Goal: Use online tool/utility: Utilize a website feature to perform a specific function

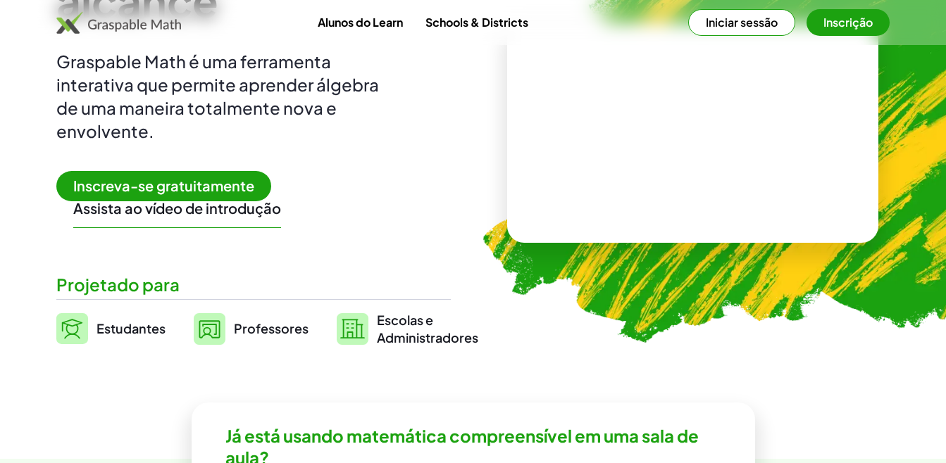
scroll to position [188, 0]
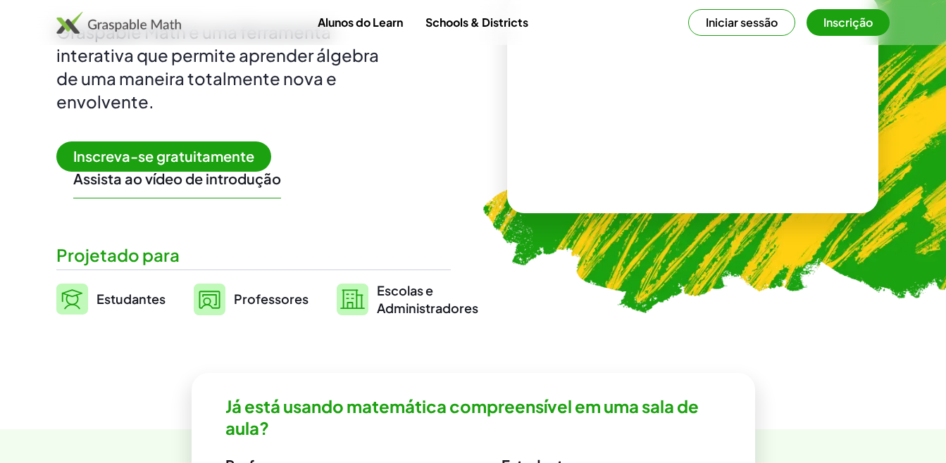
click at [268, 299] on span "Professores" at bounding box center [271, 299] width 75 height 16
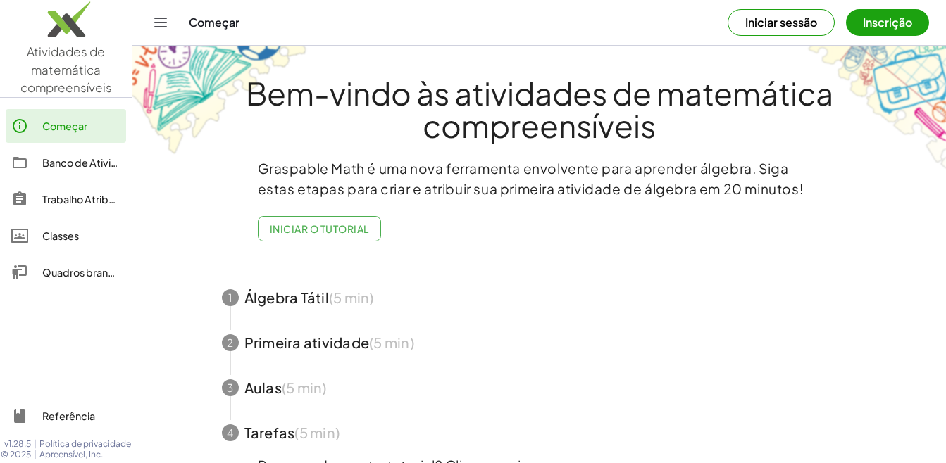
click at [63, 169] on div "Banco de Atividades" at bounding box center [81, 162] width 78 height 17
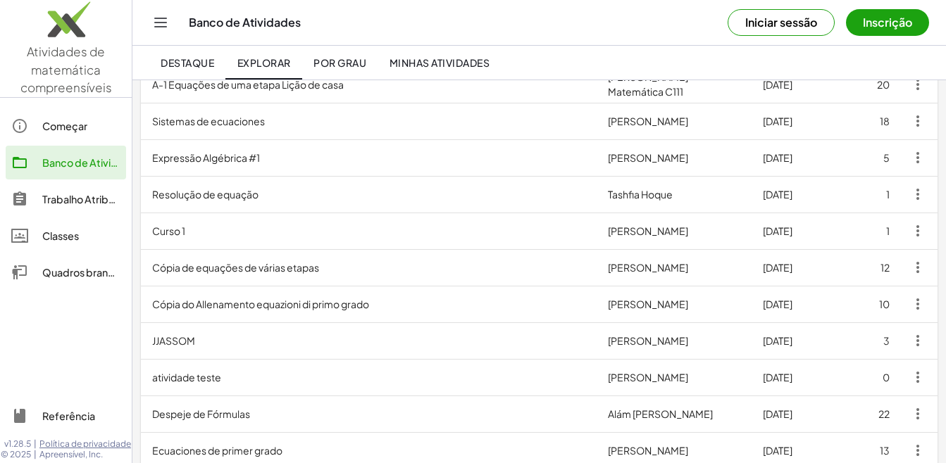
scroll to position [94, 0]
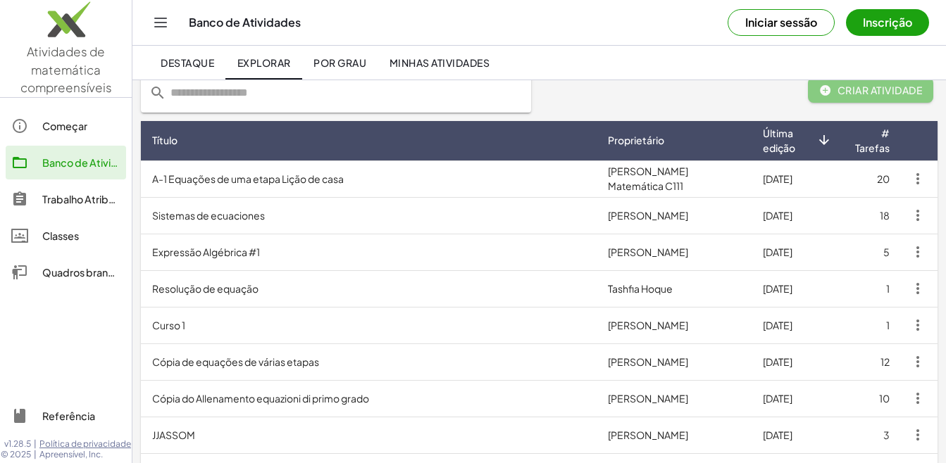
click at [895, 25] on button "Inscrição" at bounding box center [887, 22] width 83 height 27
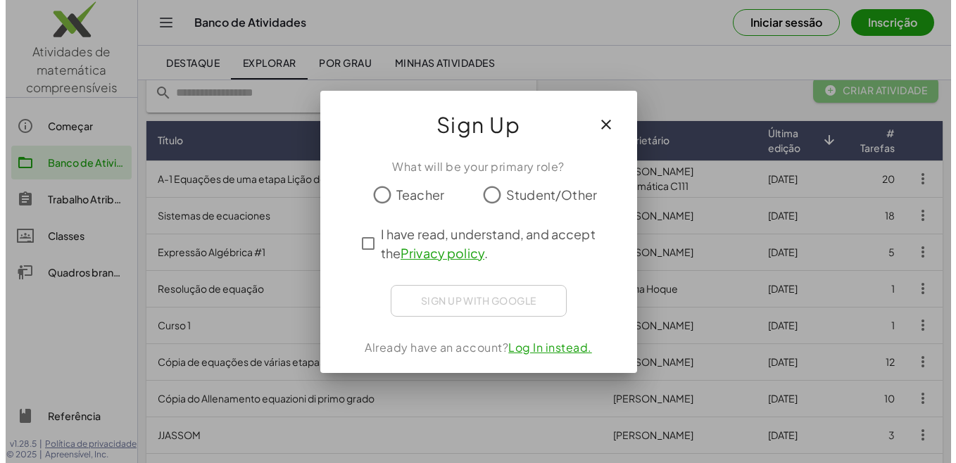
scroll to position [0, 0]
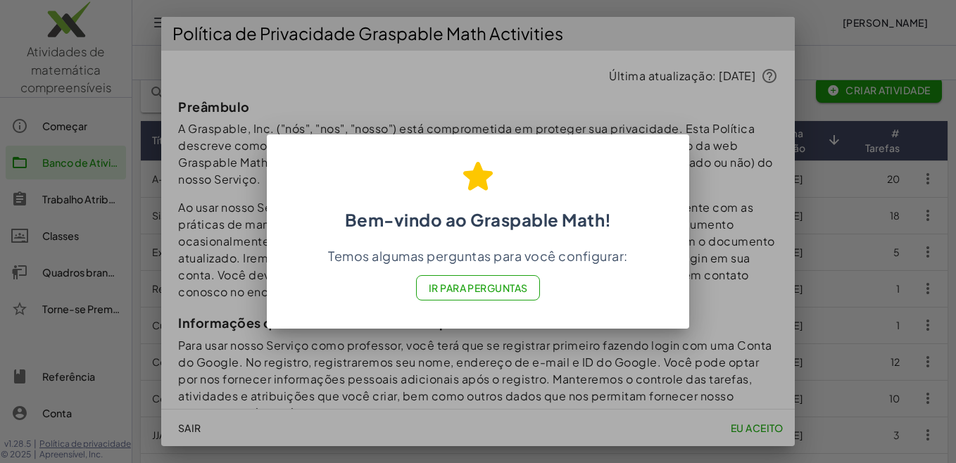
click at [486, 291] on font "Ir para Perguntas" at bounding box center [478, 288] width 100 height 13
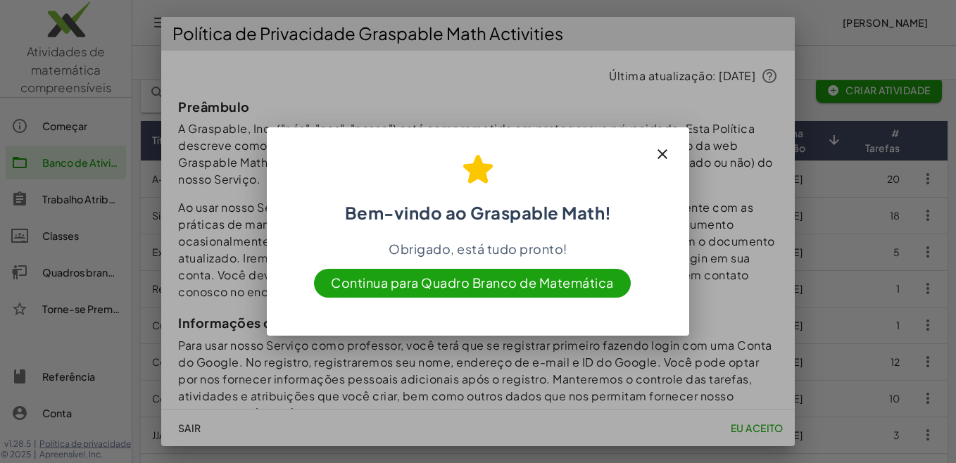
click at [505, 280] on span "Continua para Quadro Branco de Matemática" at bounding box center [472, 283] width 317 height 29
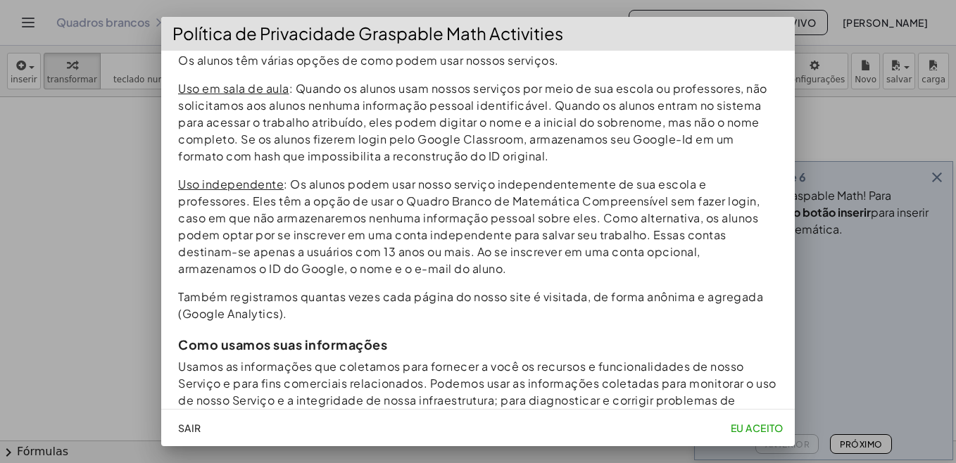
scroll to position [657, 0]
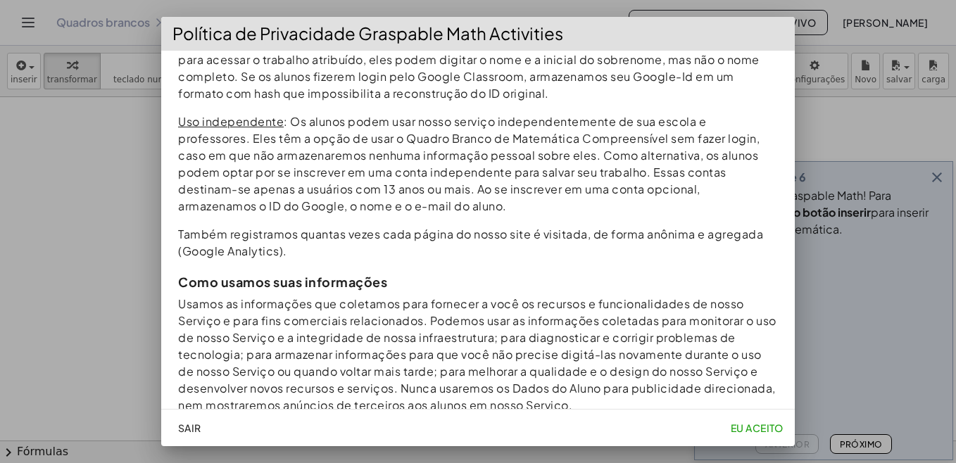
click at [756, 430] on font "Eu aceito" at bounding box center [757, 428] width 54 height 13
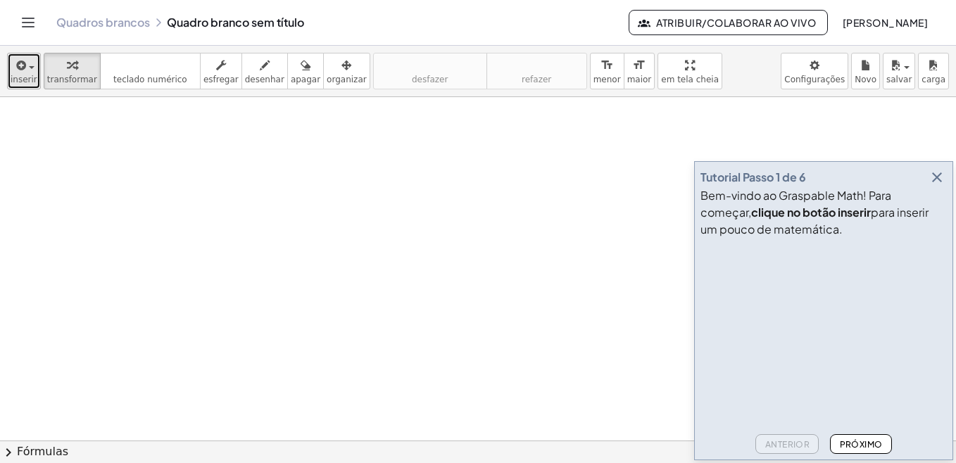
click at [30, 70] on div "button" at bounding box center [24, 64] width 27 height 17
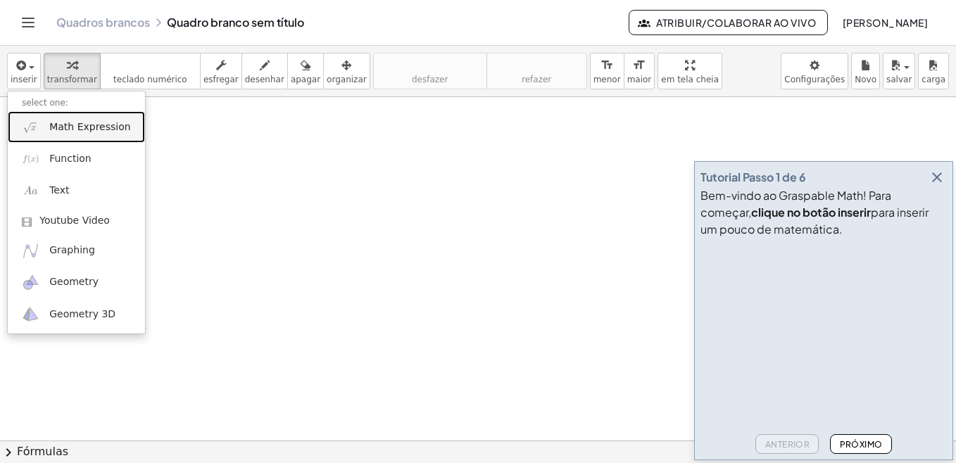
click at [76, 129] on span "Math Expression" at bounding box center [89, 127] width 81 height 14
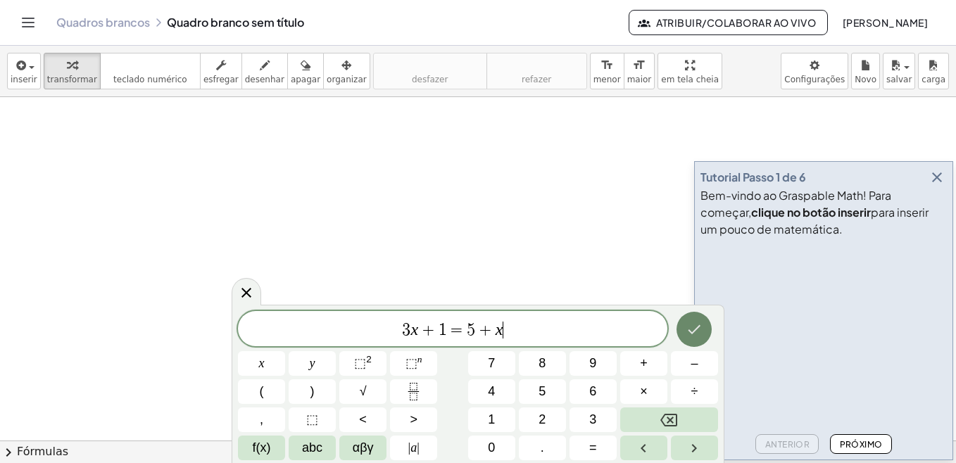
click at [692, 327] on icon "Terminado" at bounding box center [694, 329] width 17 height 17
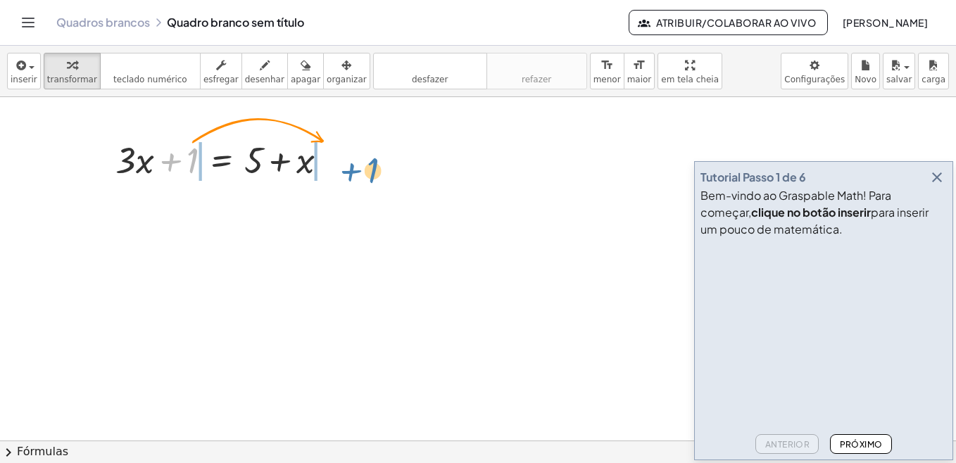
drag, startPoint x: 192, startPoint y: 162, endPoint x: 372, endPoint y: 173, distance: 180.6
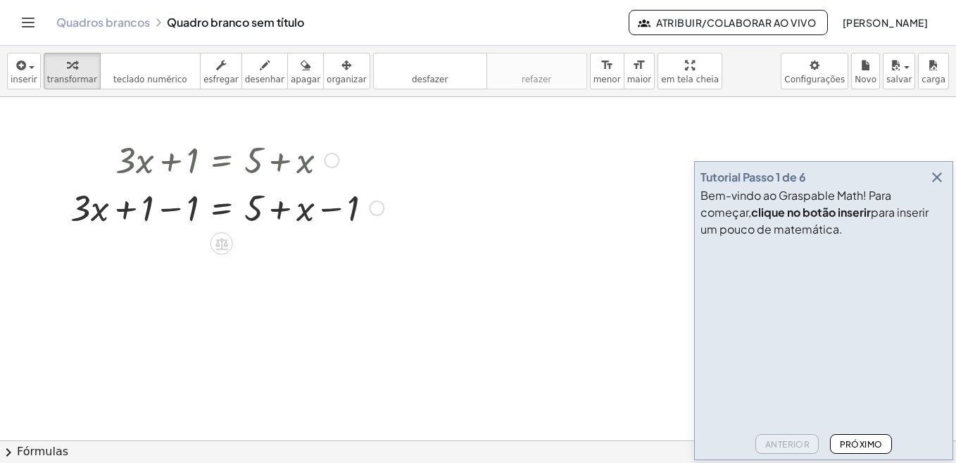
click at [186, 212] on div at bounding box center [226, 207] width 327 height 48
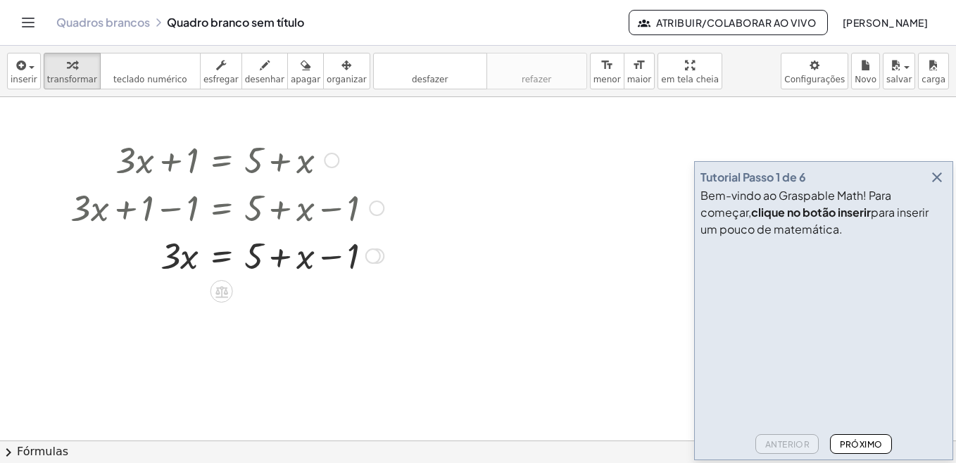
click at [334, 258] on div at bounding box center [226, 255] width 327 height 48
drag, startPoint x: 288, startPoint y: 265, endPoint x: 123, endPoint y: 264, distance: 164.8
click at [123, 264] on div at bounding box center [226, 255] width 327 height 48
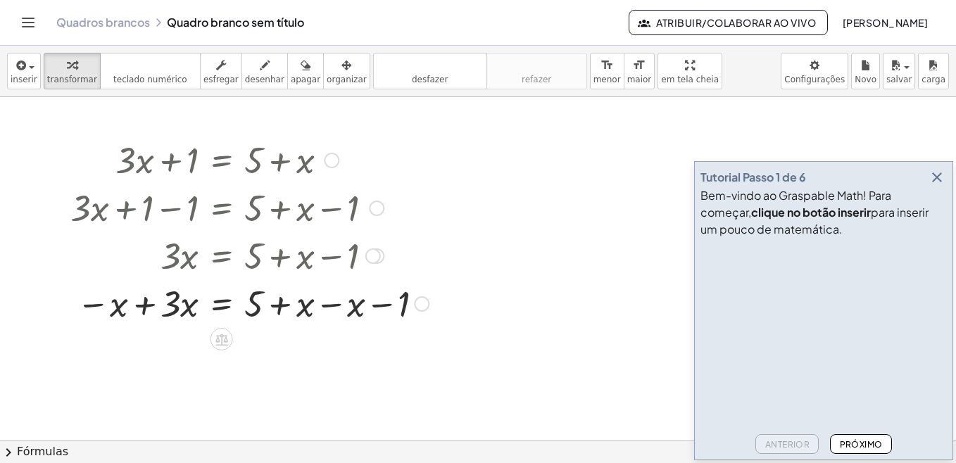
click at [145, 307] on div at bounding box center [249, 303] width 373 height 48
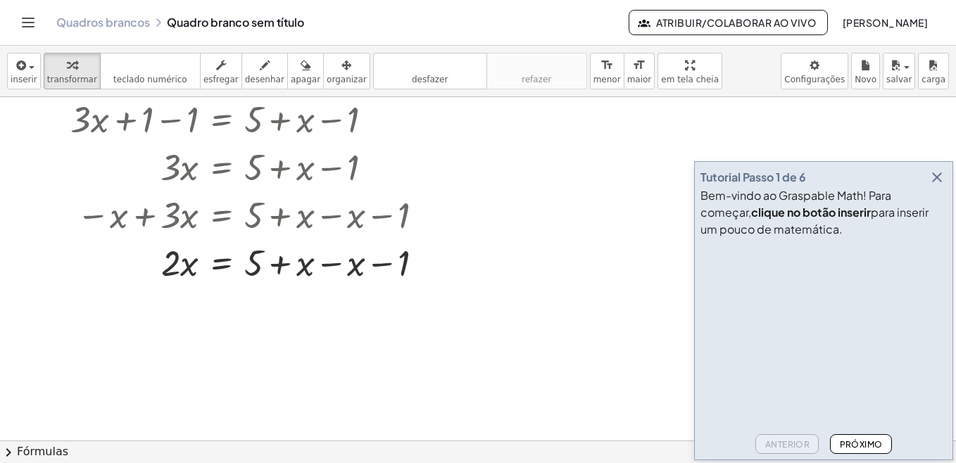
scroll to position [188, 0]
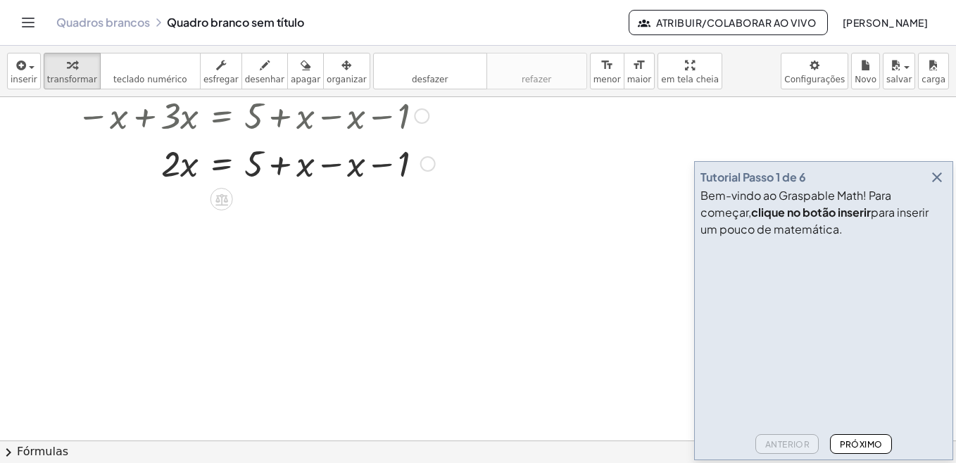
click at [331, 168] on div at bounding box center [252, 163] width 379 height 48
click at [277, 215] on div at bounding box center [252, 211] width 379 height 48
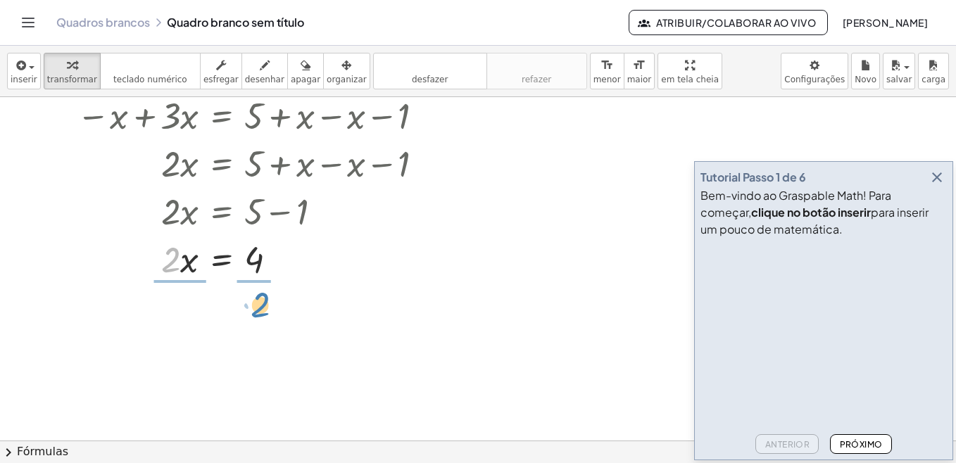
drag, startPoint x: 175, startPoint y: 270, endPoint x: 264, endPoint y: 316, distance: 100.5
click at [264, 316] on div "+ · 3 · x + 1 = + 5 + x + · 3 · x + 1 − 1 = + 5 + x − 1 + · 3 · x + 0 = + 5 + x…" at bounding box center [478, 252] width 956 height 687
click at [261, 322] on div at bounding box center [252, 317] width 379 height 70
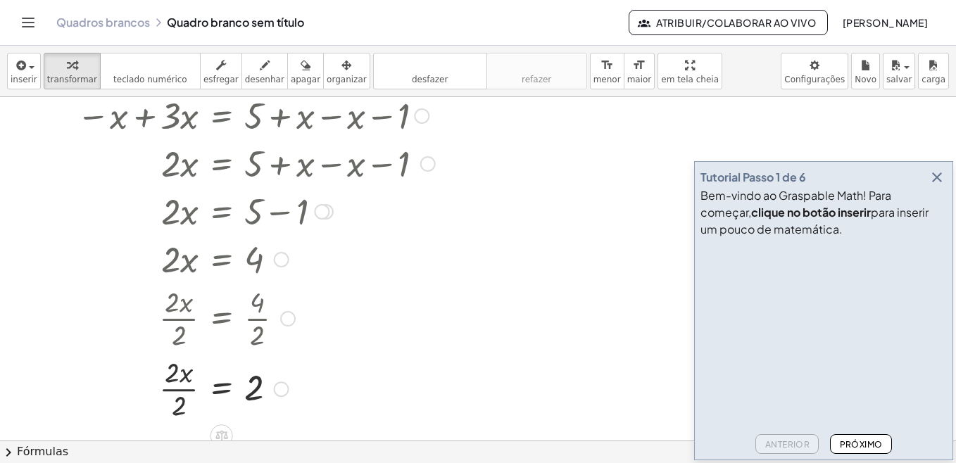
click at [179, 388] on div at bounding box center [252, 388] width 379 height 70
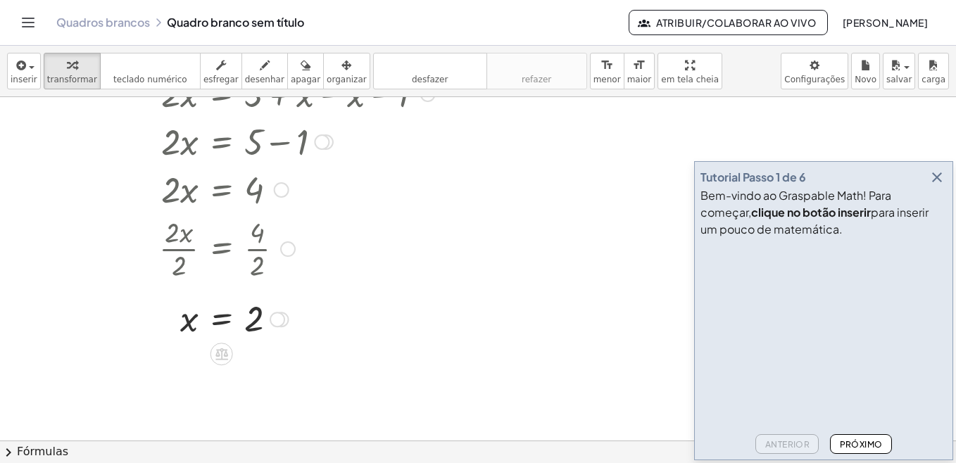
scroll to position [344, 0]
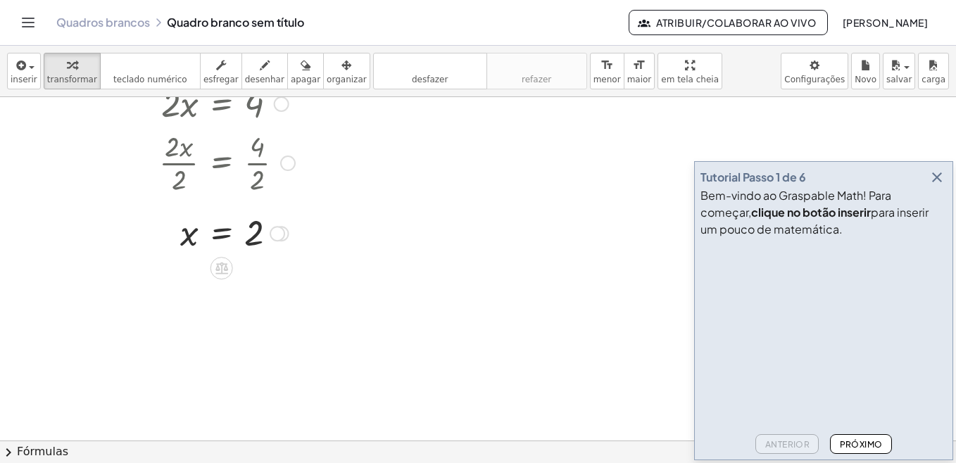
click at [282, 234] on div at bounding box center [277, 233] width 15 height 15
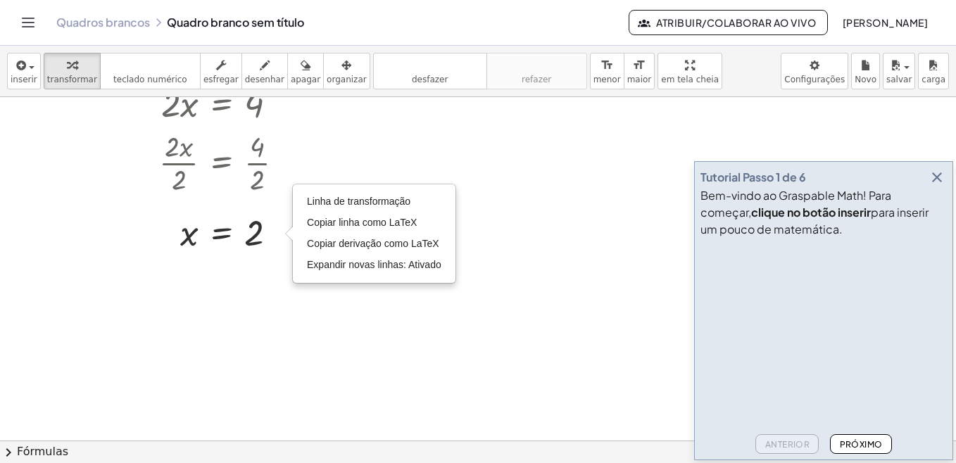
click at [865, 444] on font "Próximo" at bounding box center [860, 444] width 43 height 11
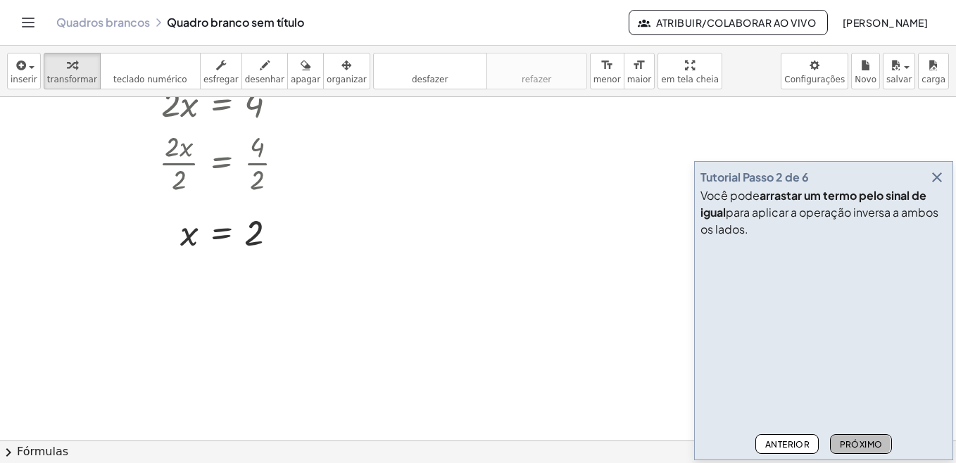
click at [871, 447] on font "Próximo" at bounding box center [860, 444] width 43 height 11
click at [866, 439] on font "Próximo" at bounding box center [860, 444] width 43 height 11
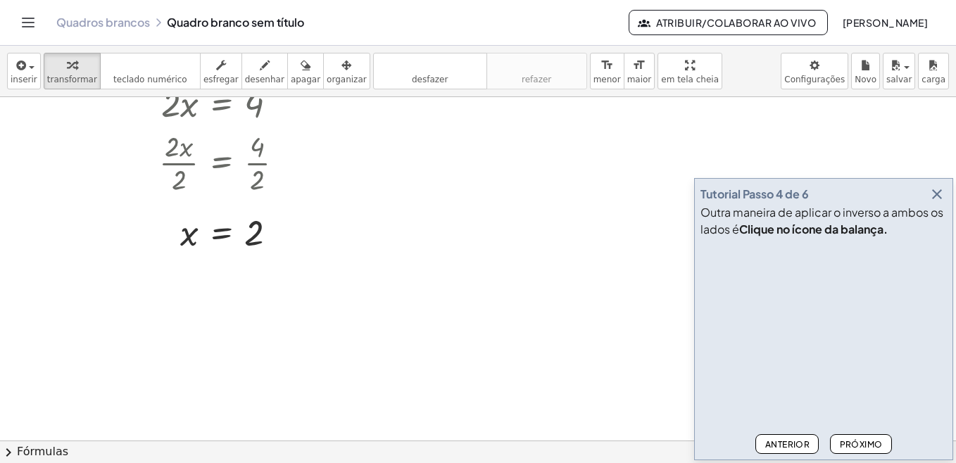
click at [870, 442] on font "Próximo" at bounding box center [860, 444] width 43 height 11
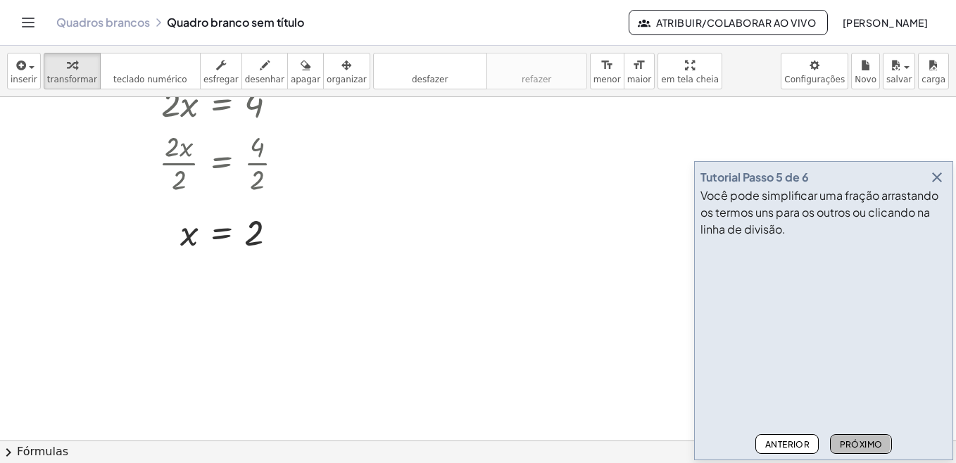
click at [870, 442] on font "Próximo" at bounding box center [860, 444] width 43 height 11
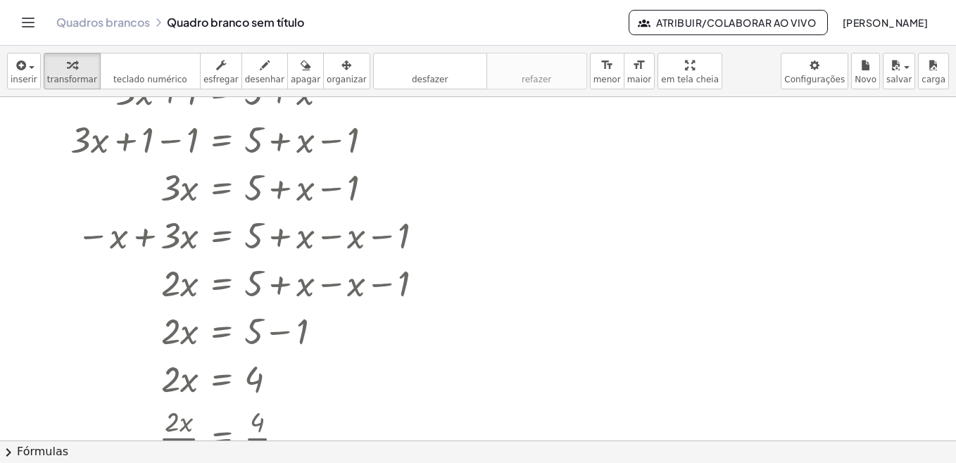
scroll to position [62, 0]
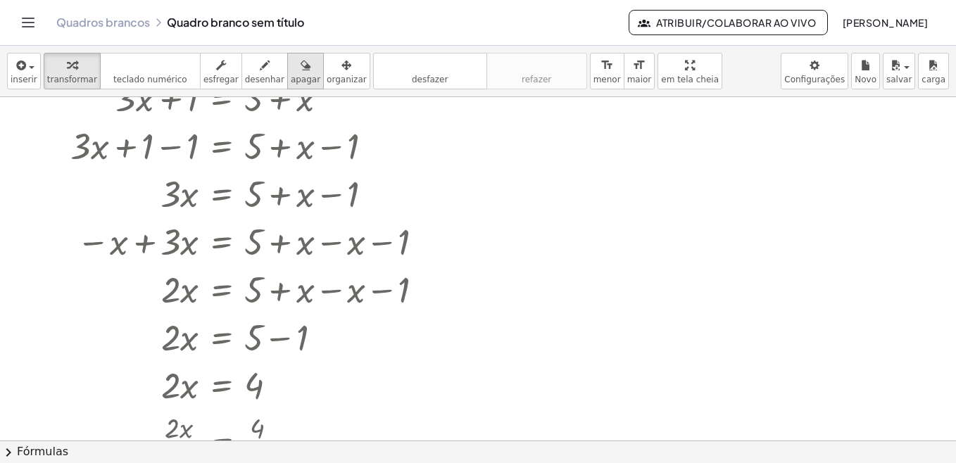
click at [301, 70] on icon "button" at bounding box center [306, 65] width 10 height 17
click at [288, 157] on div at bounding box center [478, 378] width 956 height 687
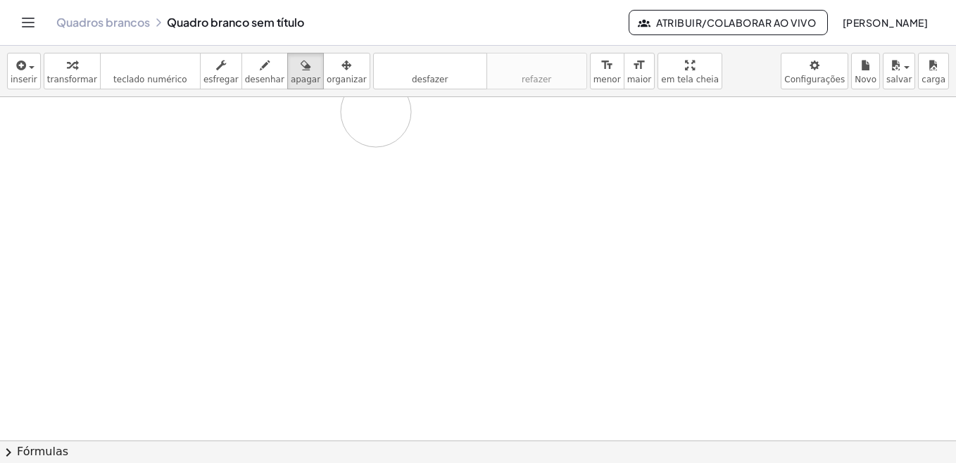
drag, startPoint x: 304, startPoint y: 177, endPoint x: 438, endPoint y: 148, distance: 136.9
click at [437, 131] on div at bounding box center [478, 378] width 956 height 687
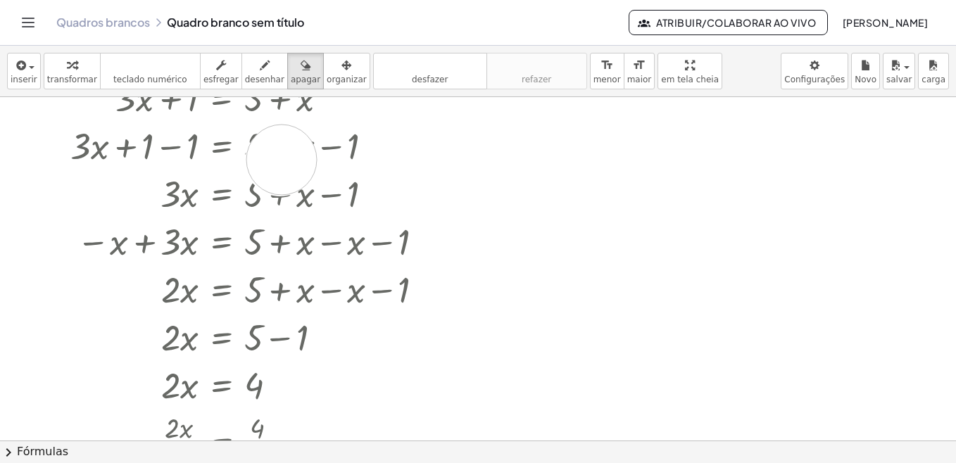
drag, startPoint x: 282, startPoint y: 160, endPoint x: 282, endPoint y: 182, distance: 22.5
click at [282, 166] on div at bounding box center [478, 378] width 956 height 687
drag, startPoint x: 273, startPoint y: 197, endPoint x: 183, endPoint y: 218, distance: 92.6
click at [180, 219] on div at bounding box center [478, 378] width 956 height 687
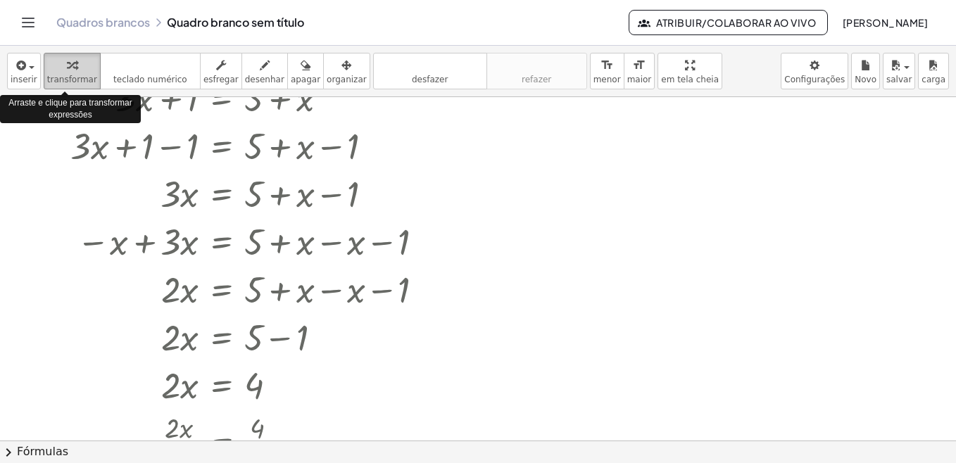
click at [64, 74] on button "transformar" at bounding box center [72, 71] width 57 height 37
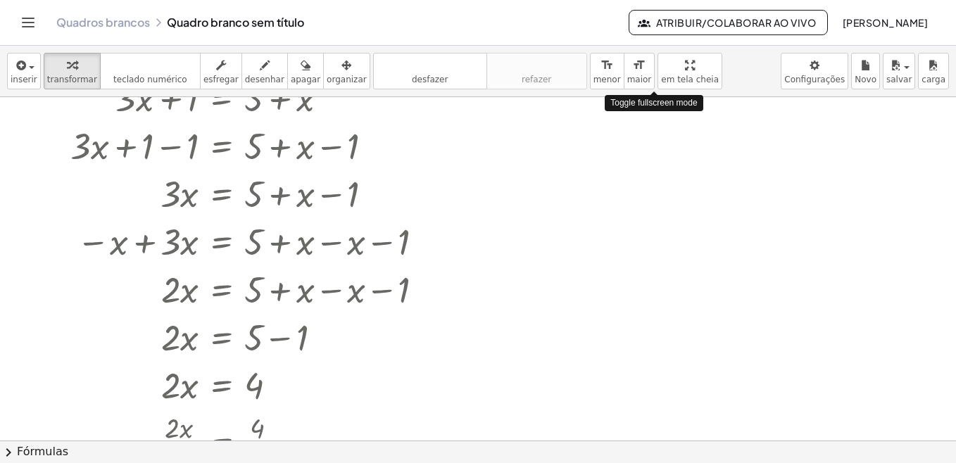
drag, startPoint x: 656, startPoint y: 69, endPoint x: 659, endPoint y: 142, distance: 73.3
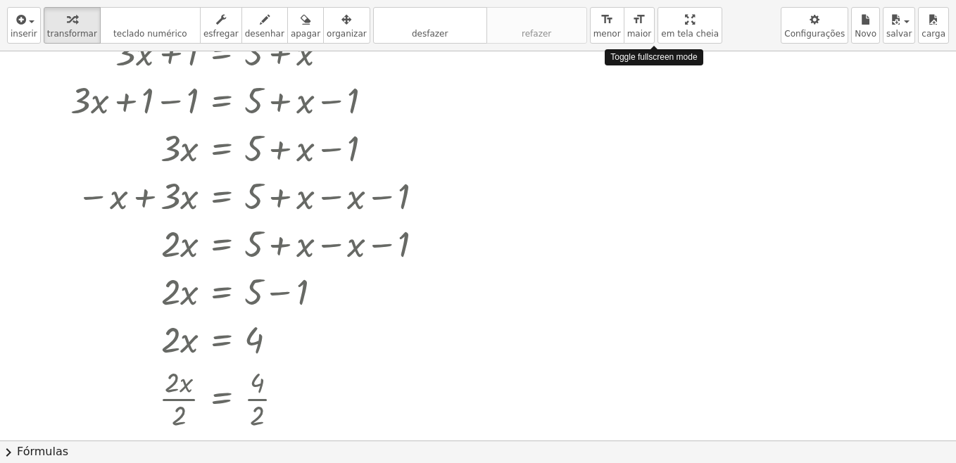
click at [659, 142] on div "inserir select one: Math Expression Function Text Youtube Video Graphing Geomet…" at bounding box center [478, 231] width 956 height 463
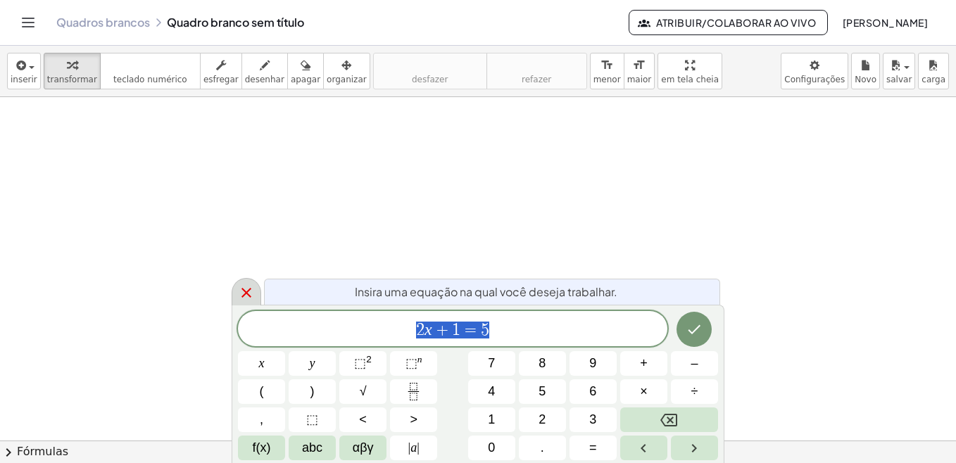
click at [244, 295] on icon at bounding box center [247, 293] width 10 height 10
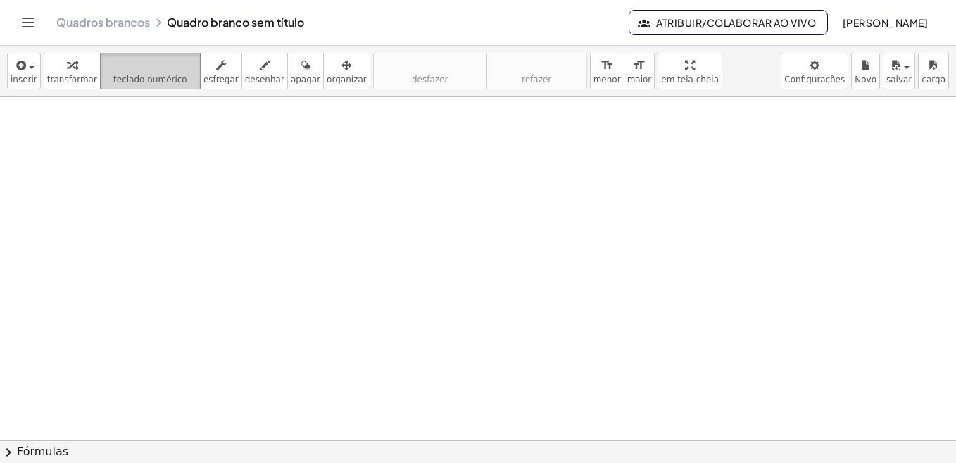
click at [152, 77] on span "teclado numérico" at bounding box center [150, 80] width 74 height 10
drag, startPoint x: 660, startPoint y: 66, endPoint x: 663, endPoint y: 137, distance: 71.2
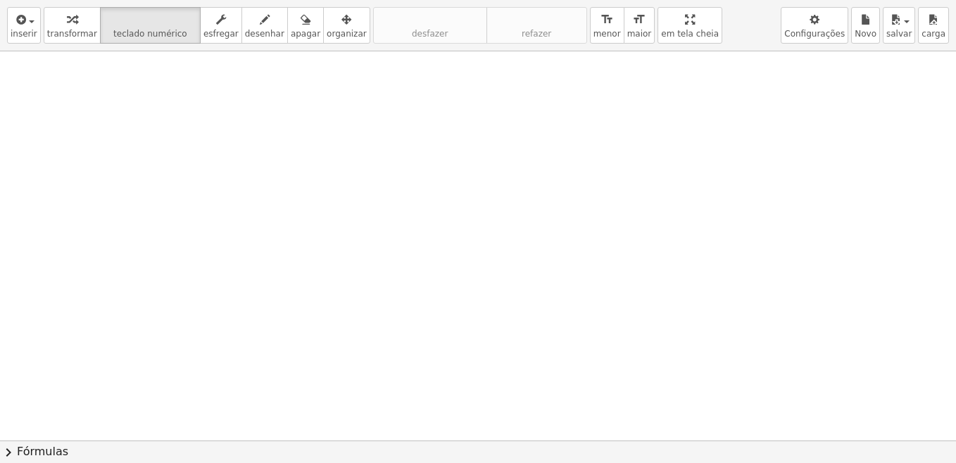
click at [663, 137] on div "inserir select one: Math Expression Function Text Youtube Video Graphing Geomet…" at bounding box center [478, 231] width 956 height 463
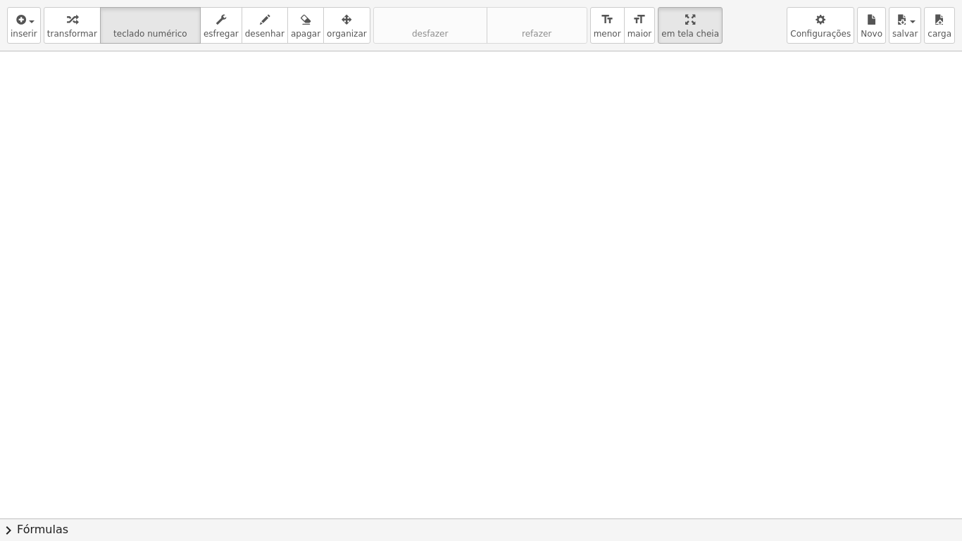
click at [657, 114] on div at bounding box center [481, 518] width 962 height 934
click at [29, 23] on div "button" at bounding box center [24, 19] width 27 height 17
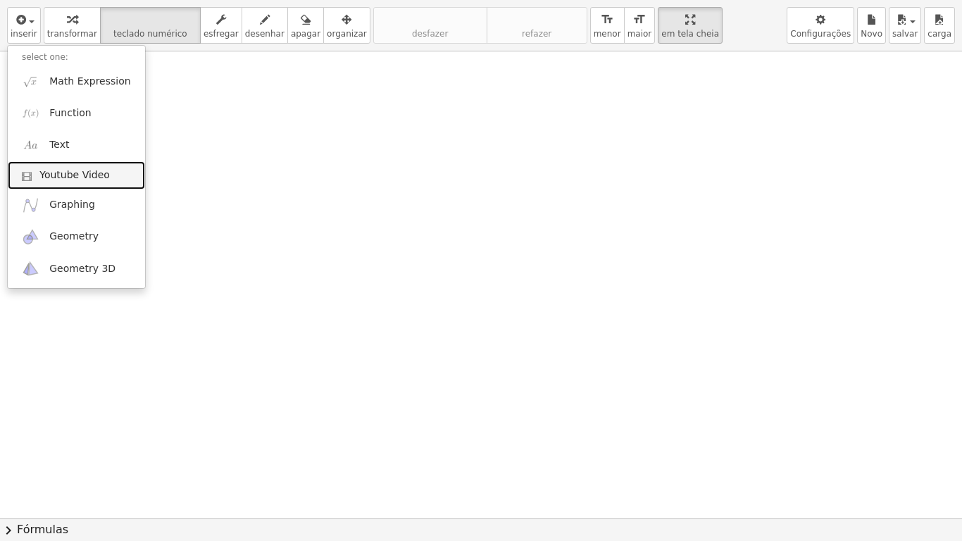
click at [80, 172] on span "Youtube Video" at bounding box center [74, 175] width 70 height 14
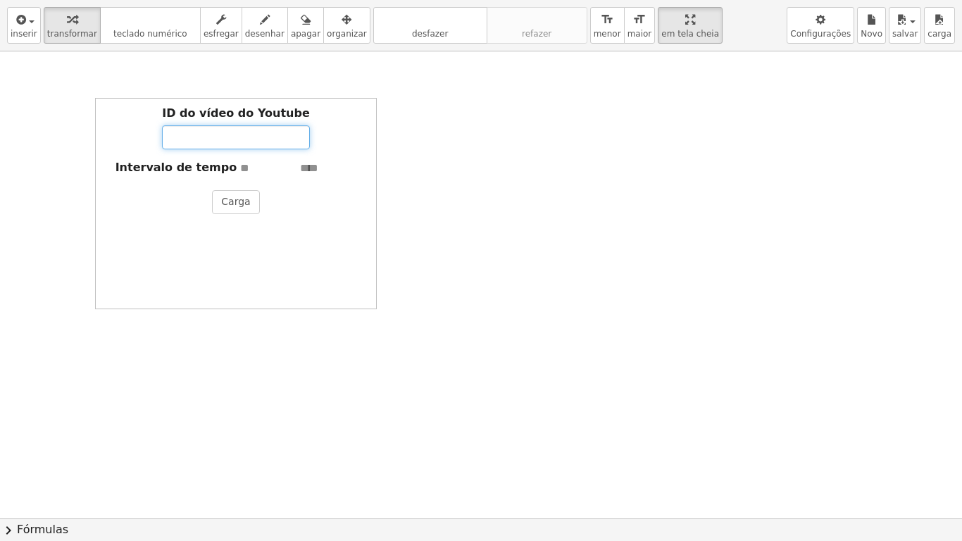
click at [249, 135] on input "ID do vídeo do Youtube" at bounding box center [236, 137] width 148 height 24
click at [526, 139] on div at bounding box center [481, 518] width 962 height 934
click at [243, 201] on button "Carga" at bounding box center [235, 202] width 47 height 24
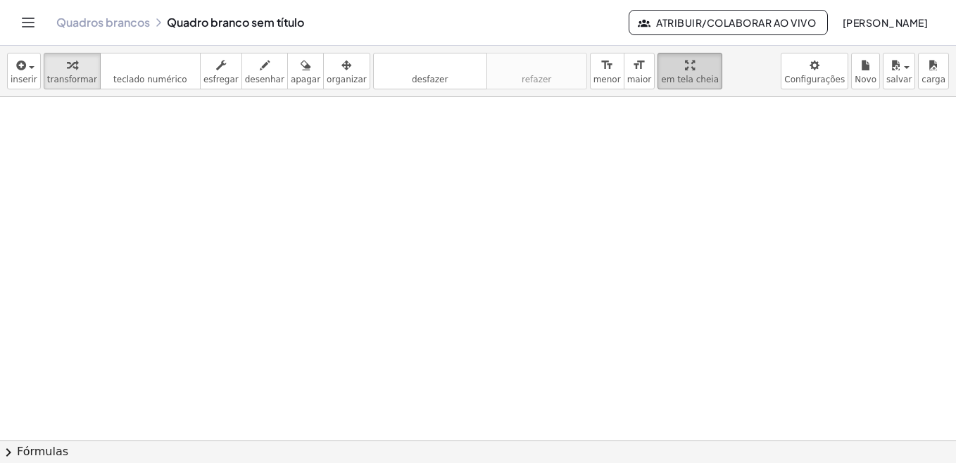
click at [661, 77] on span "em tela cheia" at bounding box center [690, 80] width 58 height 10
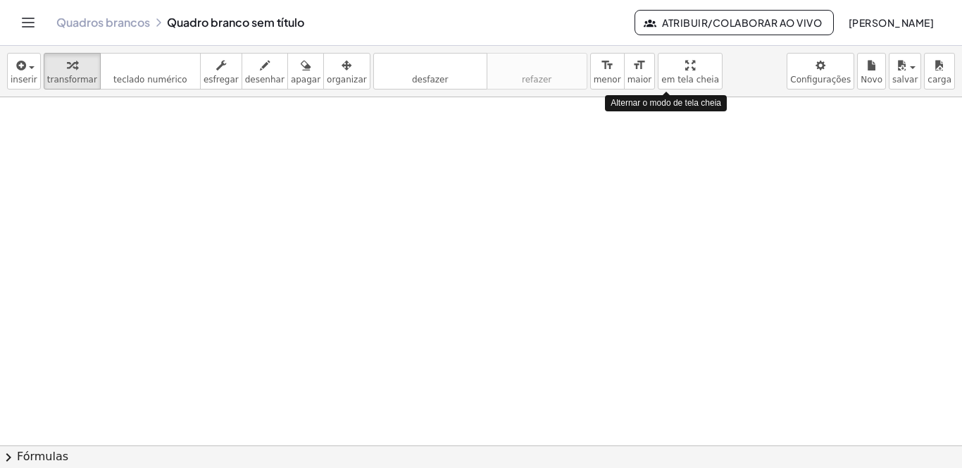
drag, startPoint x: 663, startPoint y: 68, endPoint x: 664, endPoint y: 144, distance: 75.4
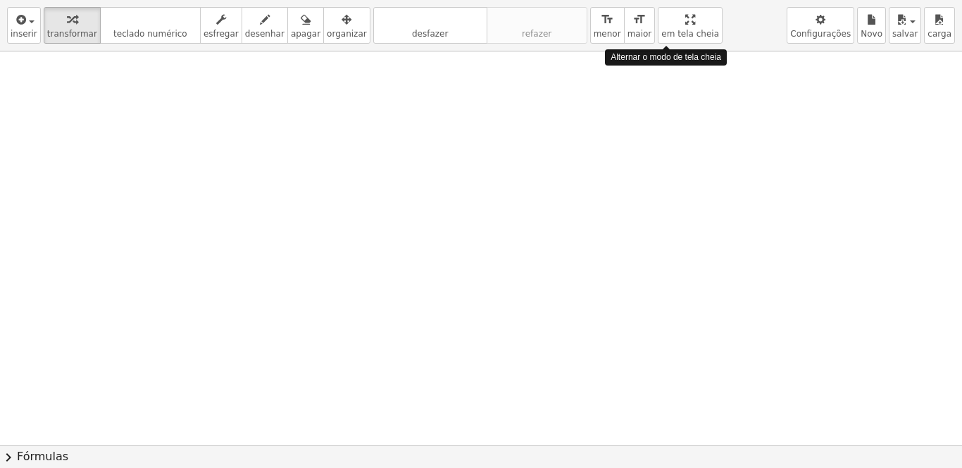
click at [664, 142] on div "inserir select one: Math Expression Function Text Youtube Video Graphing Geomet…" at bounding box center [481, 234] width 962 height 468
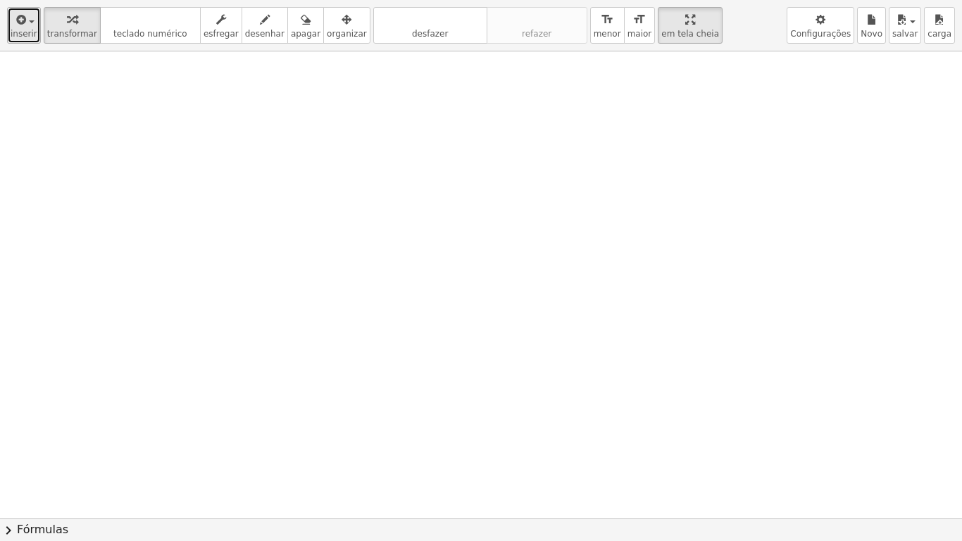
click at [21, 34] on span "inserir" at bounding box center [24, 34] width 27 height 10
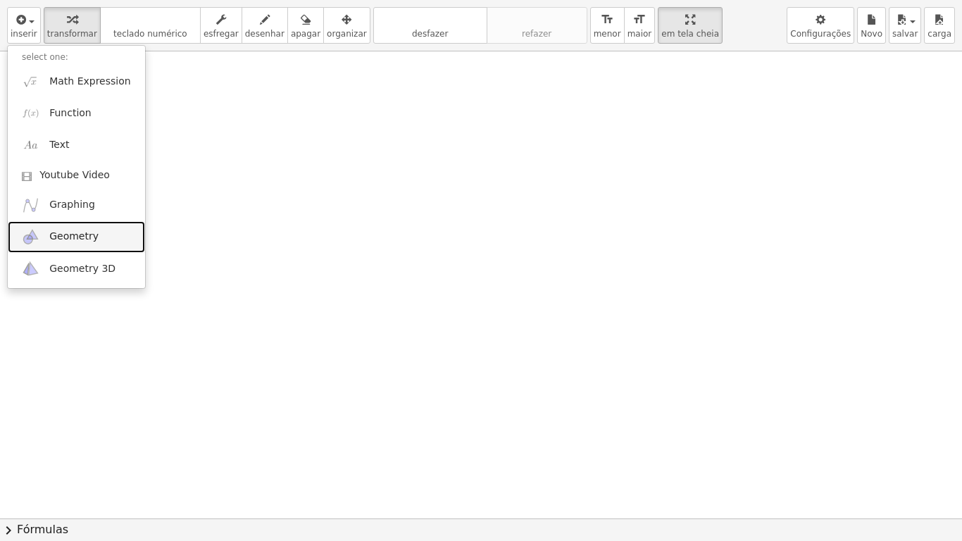
click at [78, 238] on span "Geometry" at bounding box center [73, 237] width 49 height 14
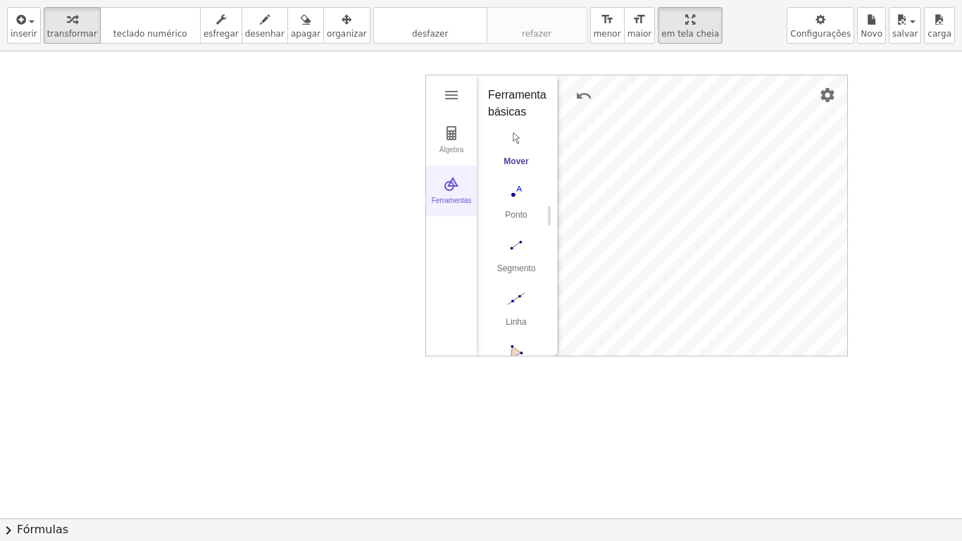
click at [453, 190] on img "Geometria" at bounding box center [451, 183] width 17 height 17
click at [453, 184] on img "Geometria" at bounding box center [451, 183] width 17 height 17
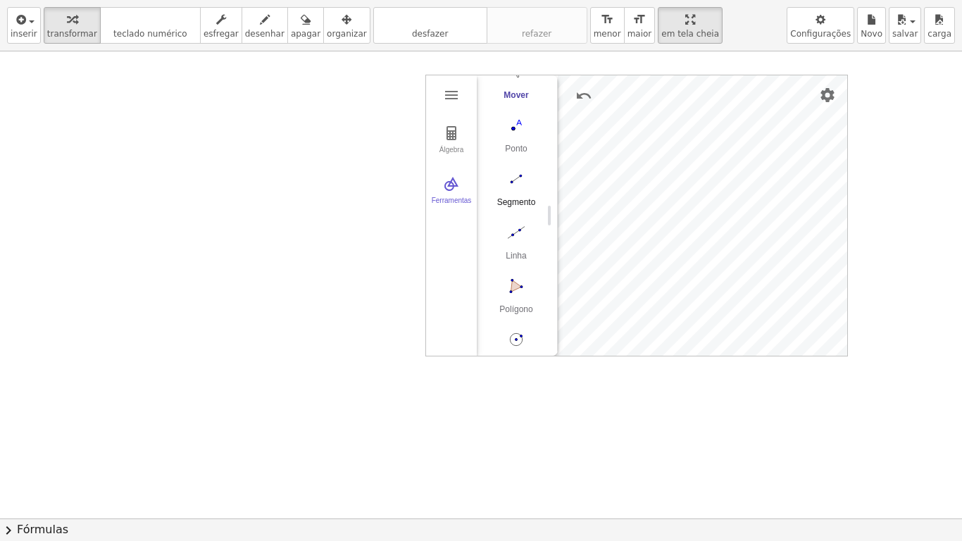
scroll to position [145, 0]
click at [513, 207] on img "Polígono. Selecione todos os vértices e, em seguida, primeiro vértice novamente" at bounding box center [516, 214] width 56 height 23
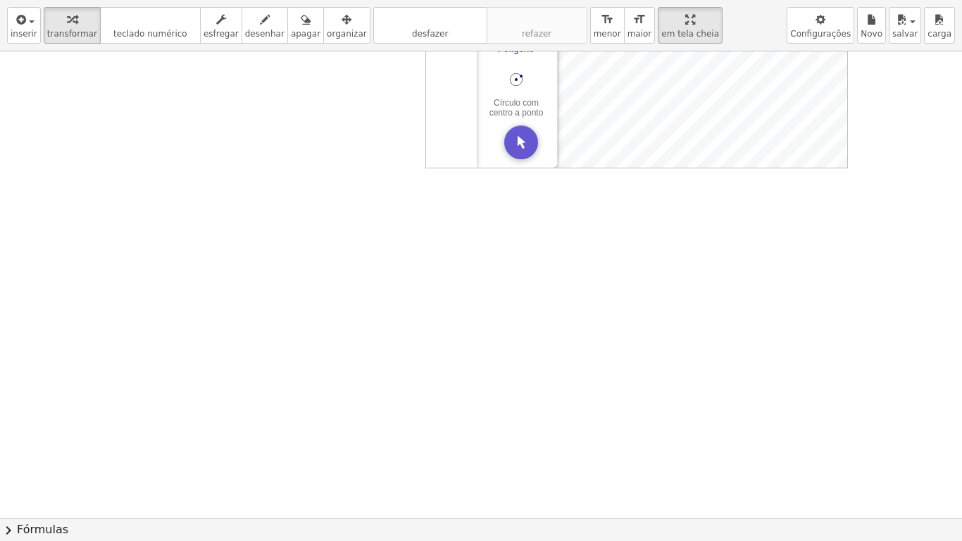
scroll to position [0, 0]
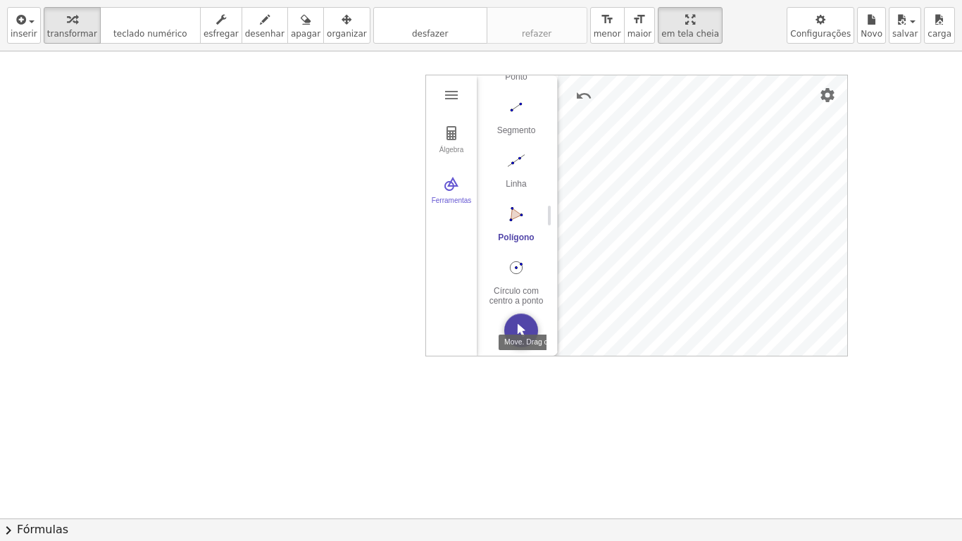
click at [526, 327] on img "Move. Drag or select object" at bounding box center [521, 330] width 34 height 34
click at [509, 265] on img "Círculo com centro a ponto. Selecione o ponto central e, em seguida, aponte no …" at bounding box center [516, 267] width 56 height 23
click at [518, 262] on img "Círculo com centro a ponto. Selecione o ponto central e, em seguida, aponte no …" at bounding box center [516, 267] width 56 height 23
click at [526, 323] on img "Mover. Arraste ou selecione objeto" at bounding box center [521, 330] width 34 height 34
click at [518, 265] on img "Círculo com centro a ponto. Selecione o ponto central e, em seguida, aponte no …" at bounding box center [516, 267] width 56 height 23
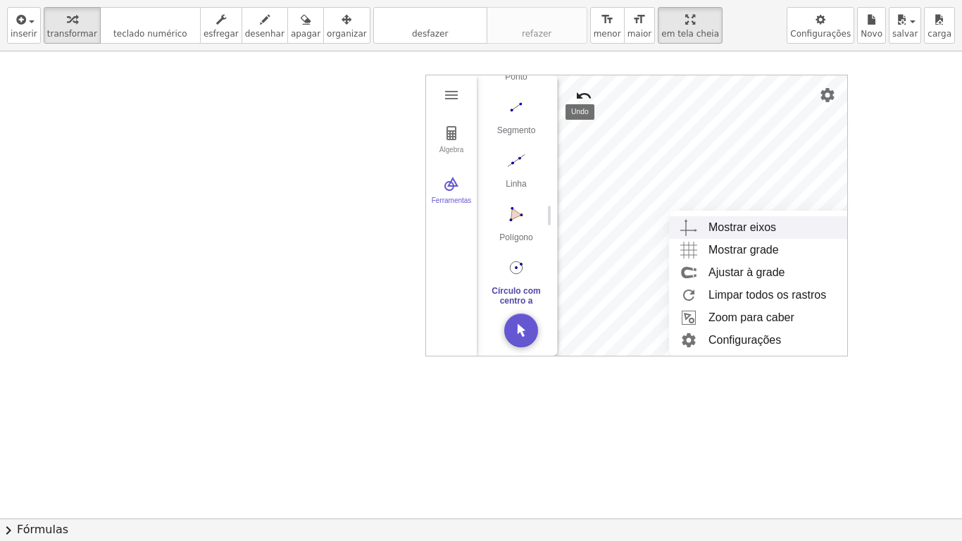
click at [581, 99] on img "Desfazer" at bounding box center [583, 95] width 17 height 17
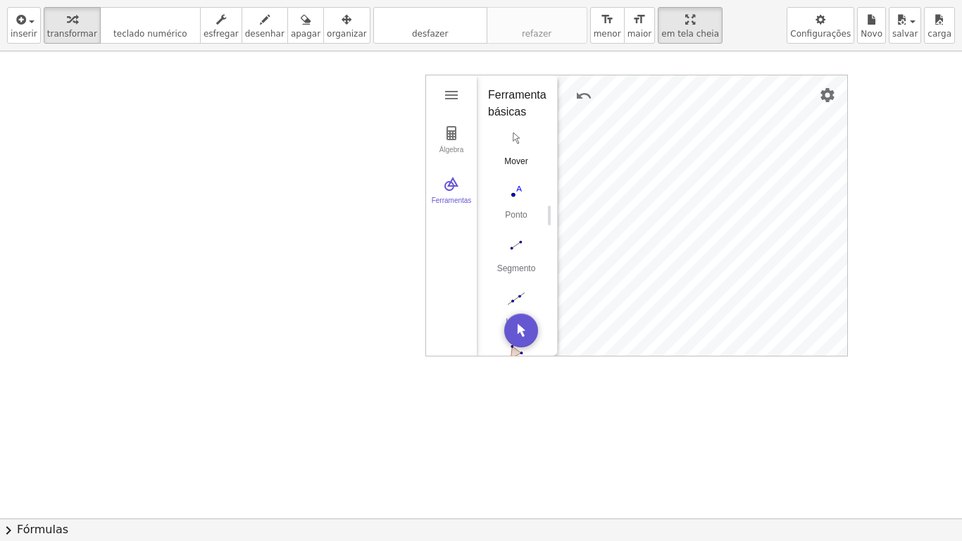
click at [516, 143] on img "Mover. Arraste ou selecione objeto" at bounding box center [516, 138] width 56 height 23
click at [582, 94] on img "Desfazer" at bounding box center [583, 95] width 17 height 17
click at [618, 91] on img "Refazer" at bounding box center [617, 95] width 17 height 17
click at [449, 183] on img "Geometria" at bounding box center [451, 183] width 17 height 17
click at [830, 92] on img "Configurações" at bounding box center [827, 95] width 17 height 17
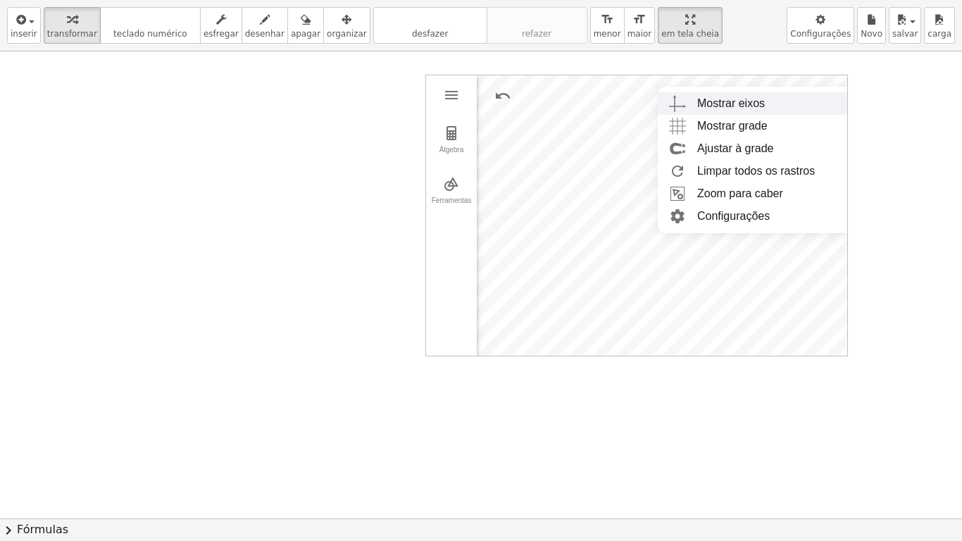
click at [727, 96] on div "Mostrar eixos" at bounding box center [731, 103] width 68 height 23
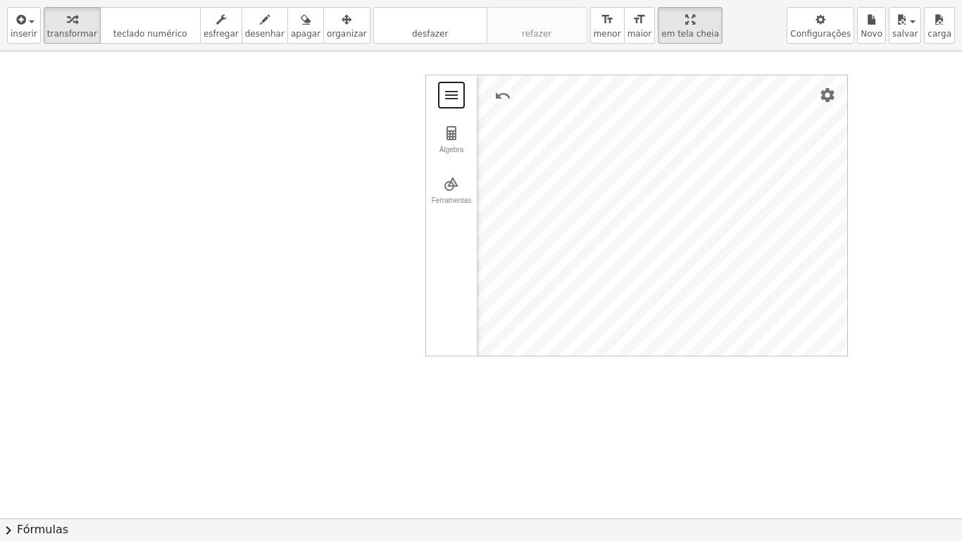
click at [461, 89] on button "Geometria" at bounding box center [451, 94] width 25 height 25
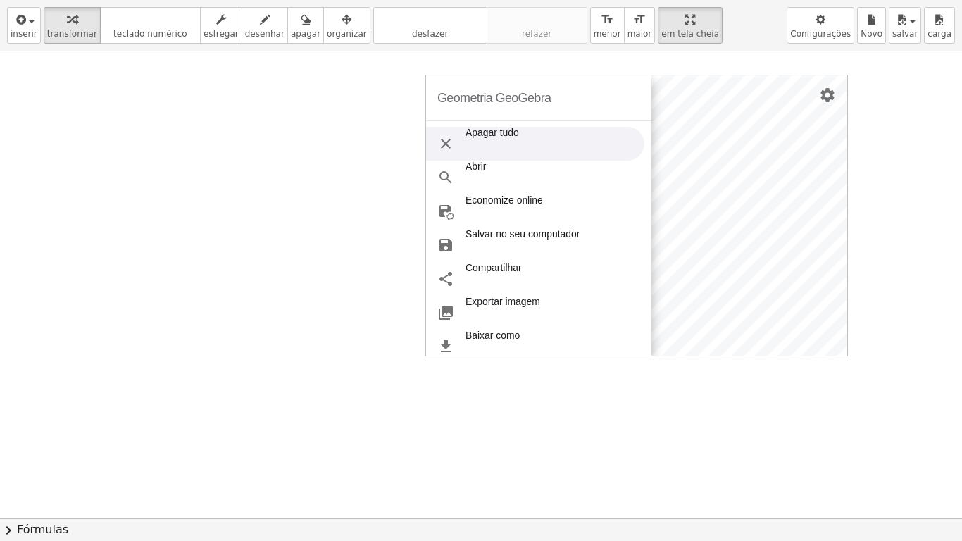
click at [446, 145] on img "Geometria" at bounding box center [445, 143] width 17 height 17
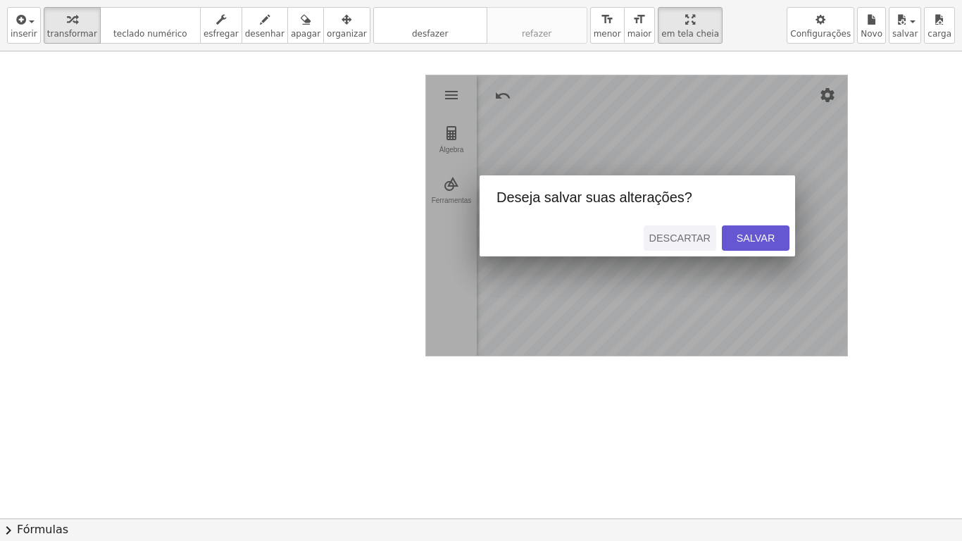
click at [694, 247] on button "Descartar" at bounding box center [680, 237] width 73 height 25
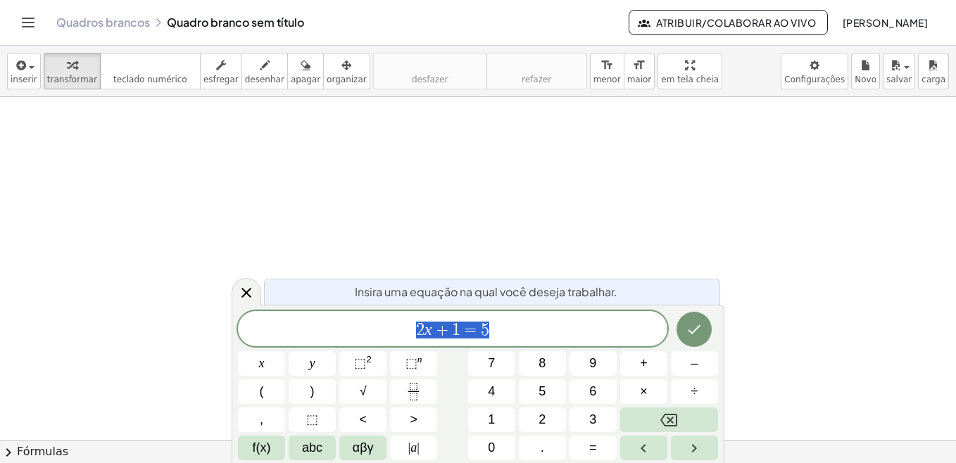
scroll to position [94, 0]
click at [244, 297] on icon at bounding box center [246, 292] width 17 height 17
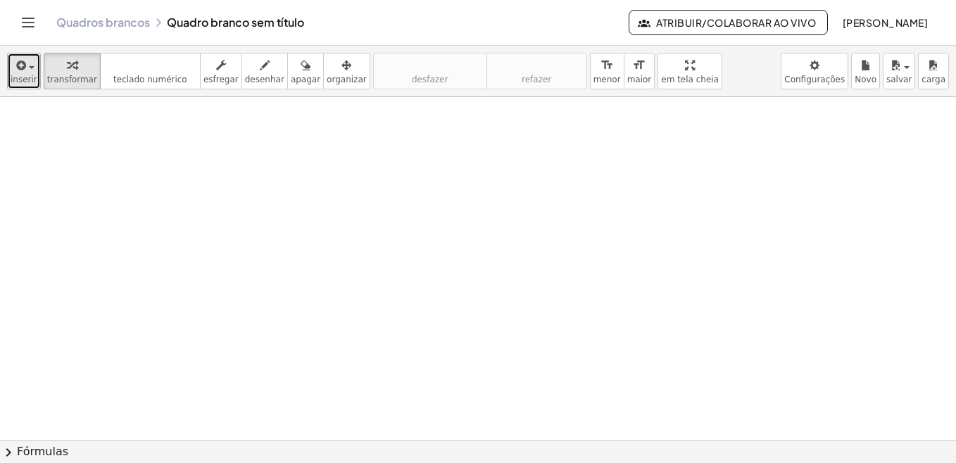
click at [31, 77] on span "inserir" at bounding box center [24, 80] width 27 height 10
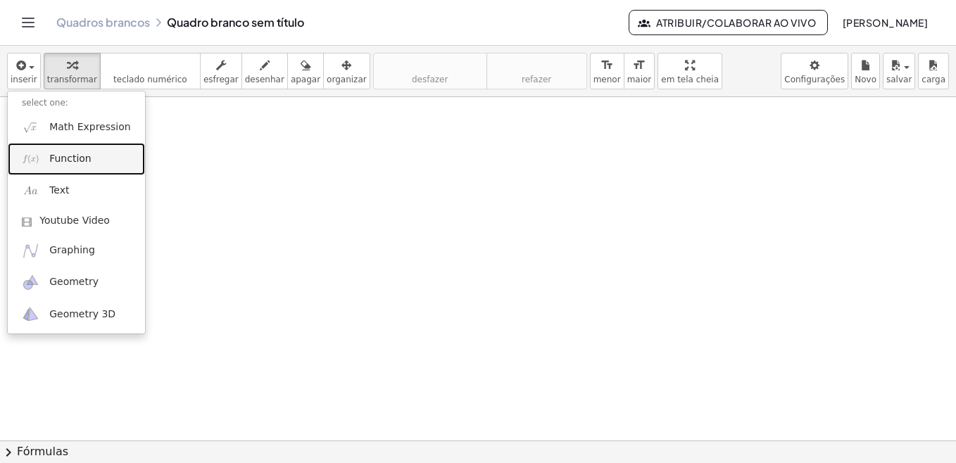
click at [39, 165] on img at bounding box center [31, 159] width 18 height 18
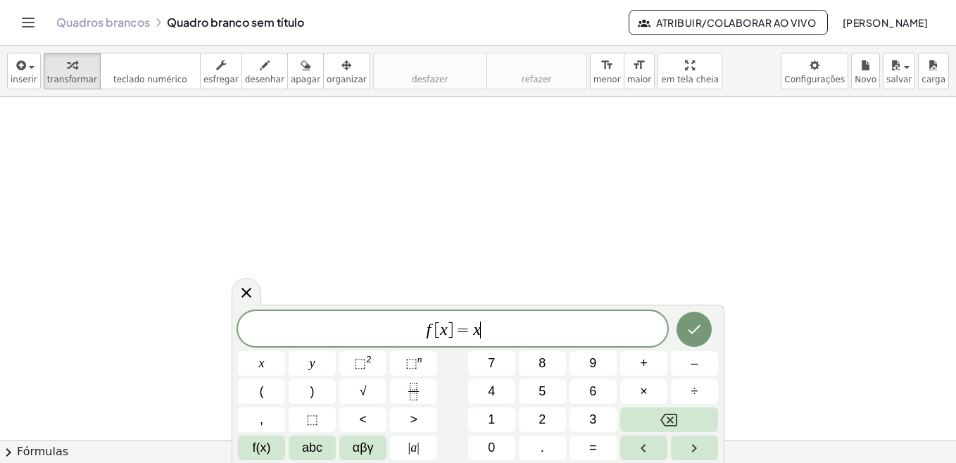
click at [534, 333] on span "f [ x ] = x ​" at bounding box center [453, 330] width 430 height 20
click at [363, 365] on span "⬚" at bounding box center [360, 363] width 12 height 14
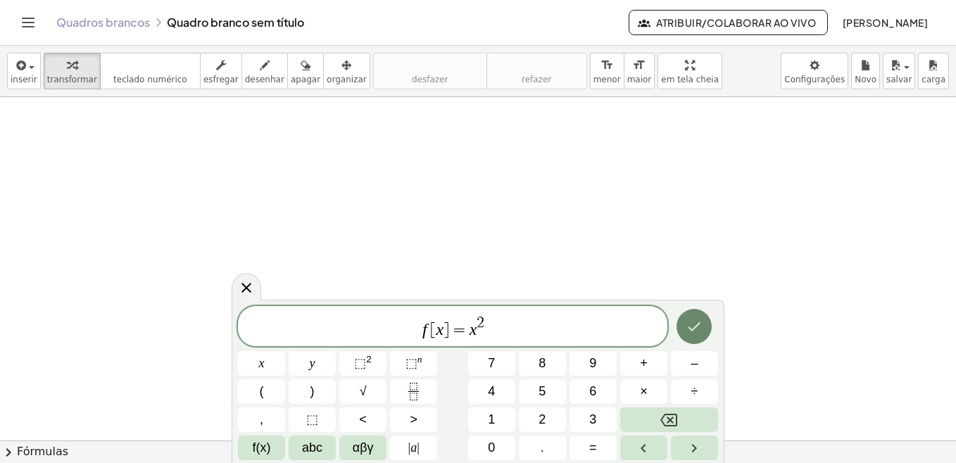
click at [704, 331] on button "Terminado" at bounding box center [694, 326] width 35 height 35
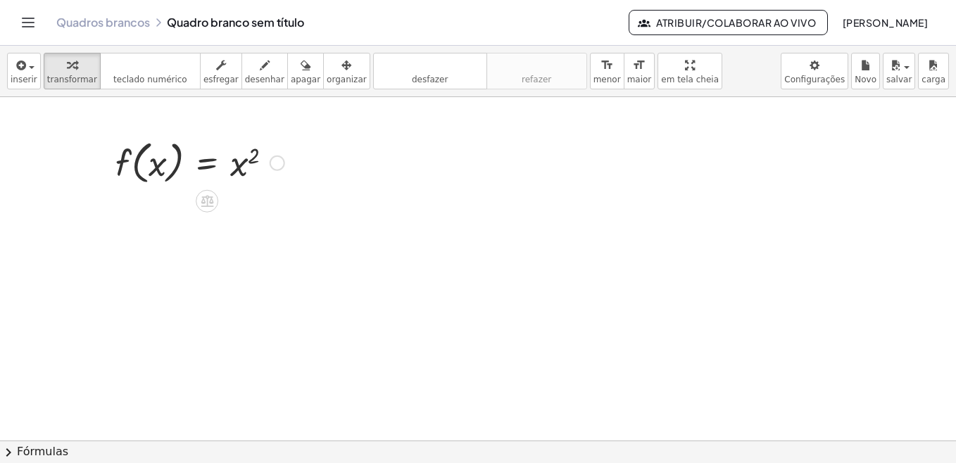
click at [156, 166] on div at bounding box center [199, 162] width 183 height 54
click at [158, 167] on div at bounding box center [199, 162] width 183 height 54
click at [244, 168] on div at bounding box center [199, 162] width 183 height 54
click at [236, 167] on div at bounding box center [199, 162] width 183 height 54
click at [282, 164] on div at bounding box center [277, 163] width 15 height 15
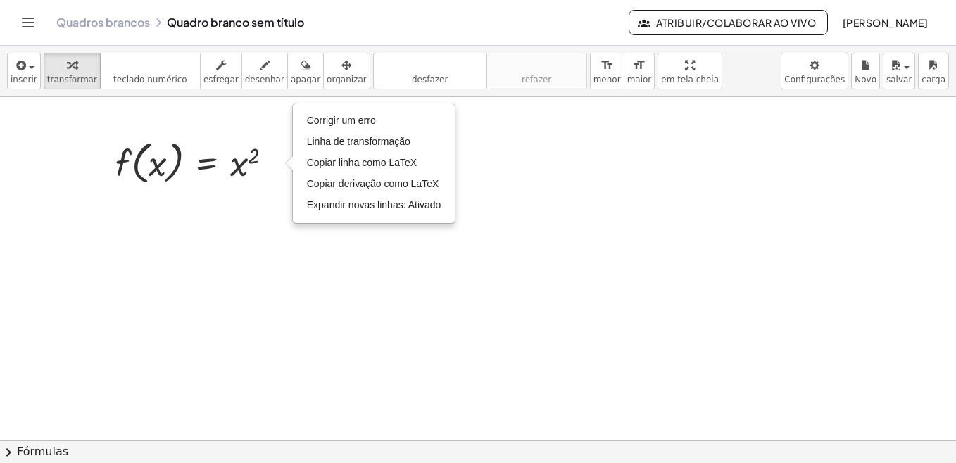
click at [337, 257] on div at bounding box center [478, 392] width 956 height 776
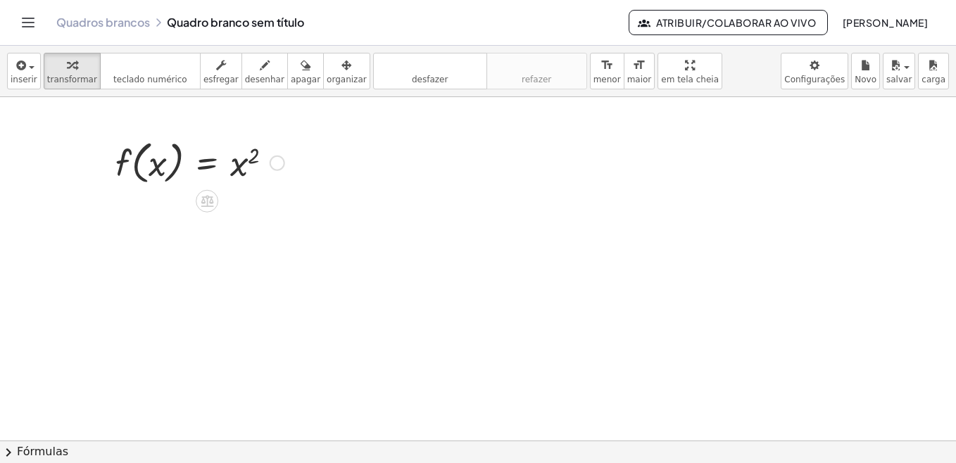
click at [155, 179] on div at bounding box center [199, 162] width 183 height 54
click at [189, 176] on div at bounding box center [199, 162] width 183 height 54
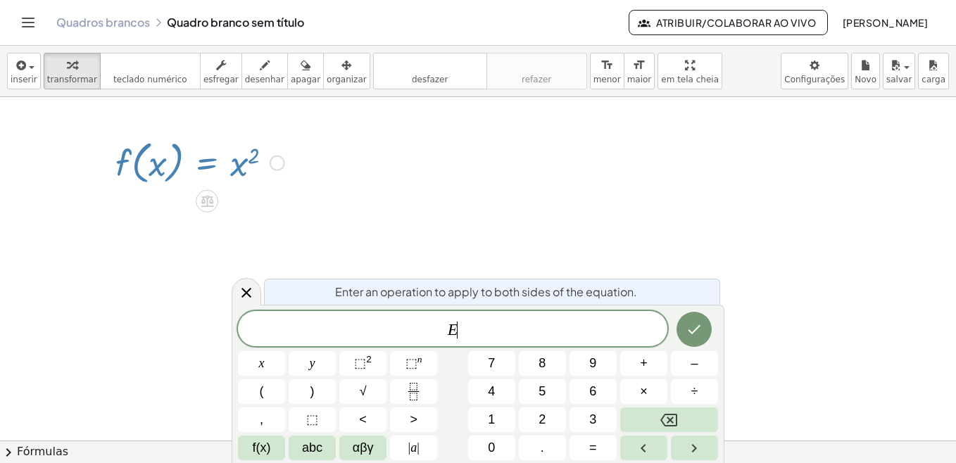
click at [218, 170] on div at bounding box center [199, 162] width 183 height 54
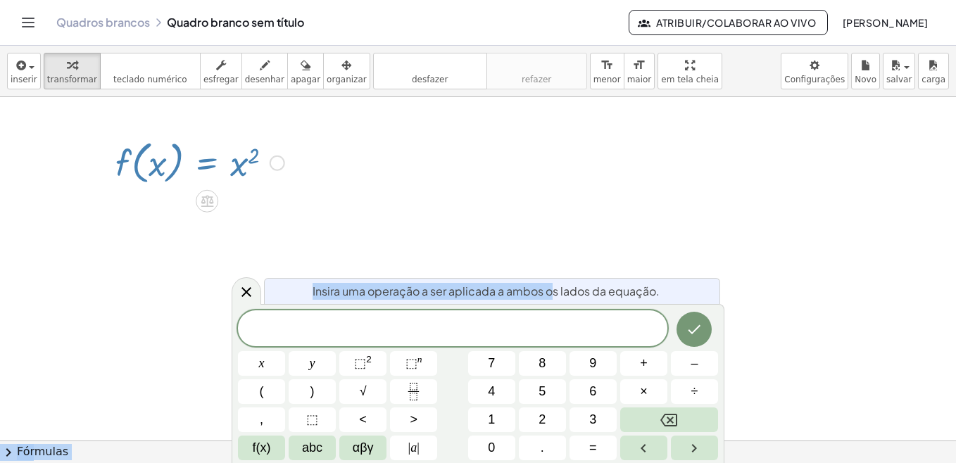
drag, startPoint x: 550, startPoint y: 303, endPoint x: 588, endPoint y: 237, distance: 76.3
click at [588, 237] on body "Atividades de matemática compreensíveis Começar Banco de Atividades Trabalho At…" at bounding box center [478, 231] width 956 height 463
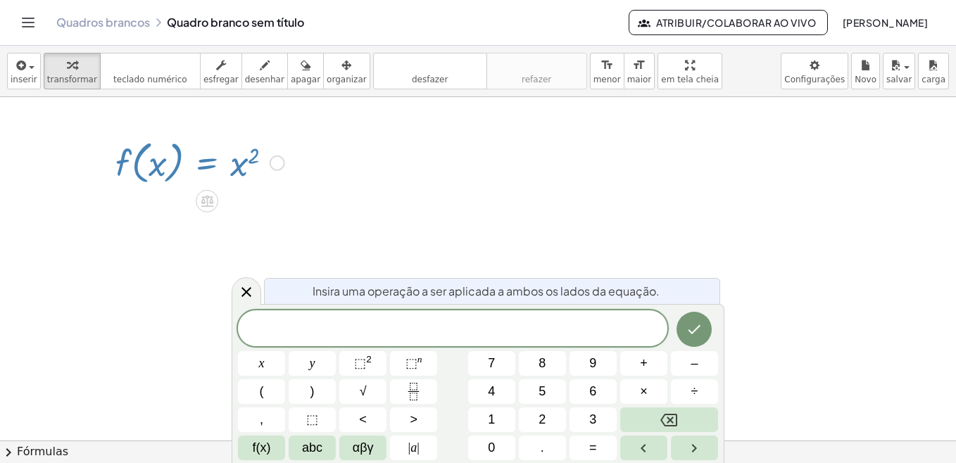
click at [670, 289] on div "Insira uma operação a ser aplicada a ambos os lados da equação." at bounding box center [492, 291] width 456 height 26
click at [38, 457] on font "Fórmulas" at bounding box center [42, 452] width 51 height 16
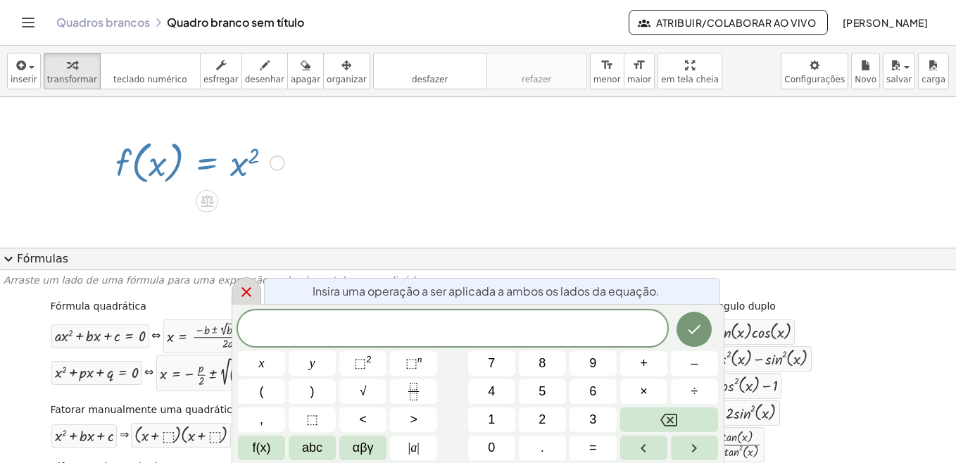
click at [248, 292] on icon at bounding box center [247, 292] width 10 height 10
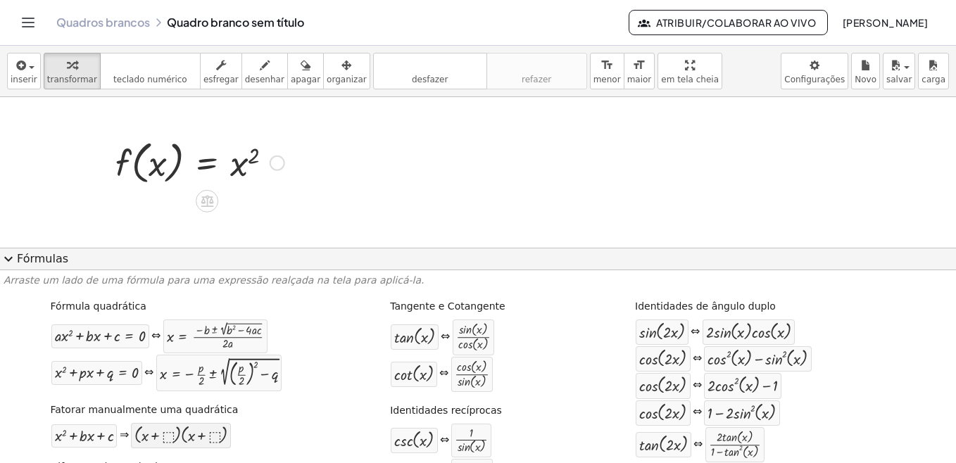
click at [163, 435] on div at bounding box center [180, 436] width 93 height 18
drag, startPoint x: 171, startPoint y: 437, endPoint x: 405, endPoint y: 171, distance: 353.7
drag, startPoint x: 361, startPoint y: 154, endPoint x: 440, endPoint y: 154, distance: 78.9
click at [440, 154] on div at bounding box center [478, 392] width 956 height 776
drag, startPoint x: 276, startPoint y: 173, endPoint x: 421, endPoint y: 196, distance: 146.8
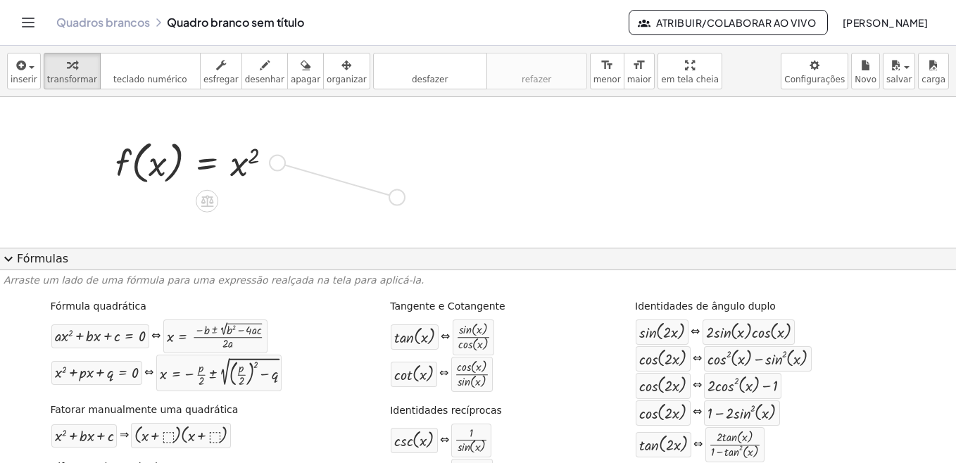
click at [421, 196] on div "f ( , x ) = x 2 Fix a mistake Transform line Copy line as LaTeX Copy derivation…" at bounding box center [478, 392] width 956 height 776
drag, startPoint x: 321, startPoint y: 182, endPoint x: 563, endPoint y: 154, distance: 243.3
click at [563, 154] on div "f ( , x ) = x 2 Fix a mistake Transform line Copy line as LaTeX Copy derivation…" at bounding box center [478, 392] width 956 height 776
click at [344, 178] on div at bounding box center [333, 178] width 183 height 54
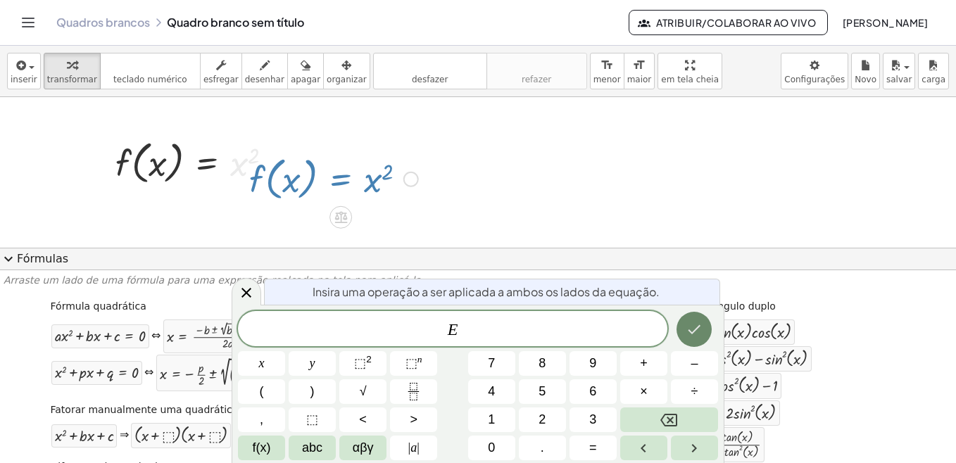
click at [682, 328] on button "Terminado" at bounding box center [694, 329] width 35 height 35
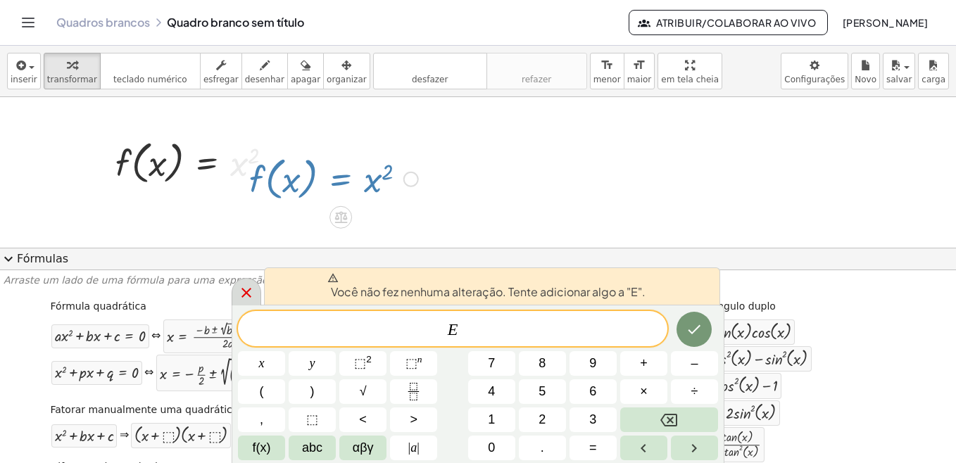
click at [248, 298] on icon at bounding box center [246, 292] width 17 height 17
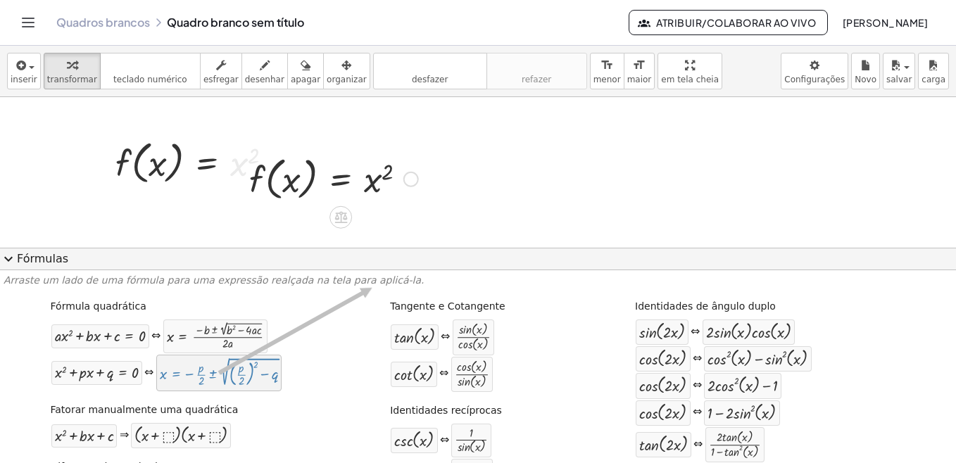
drag, startPoint x: 229, startPoint y: 375, endPoint x: 270, endPoint y: 356, distance: 45.7
click at [227, 380] on div at bounding box center [219, 373] width 118 height 30
click at [211, 377] on div at bounding box center [219, 373] width 118 height 30
drag, startPoint x: 211, startPoint y: 377, endPoint x: 221, endPoint y: 372, distance: 11.7
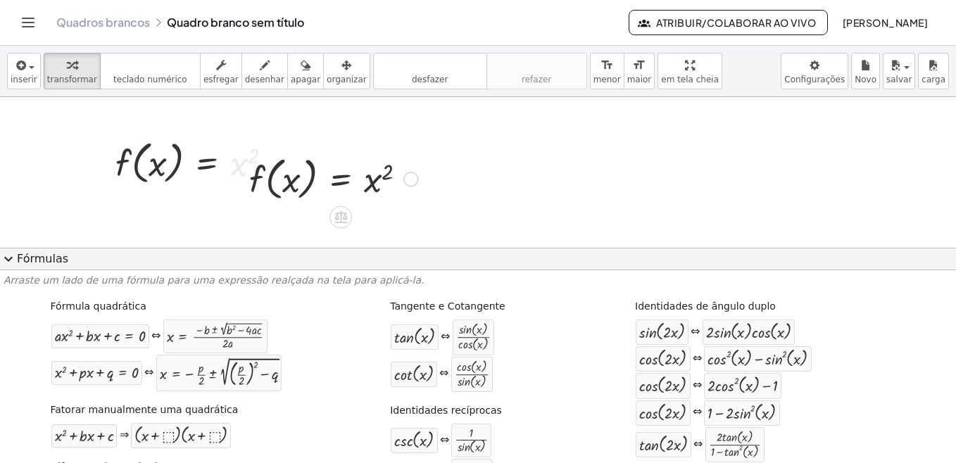
drag, startPoint x: 439, startPoint y: 177, endPoint x: 507, endPoint y: 179, distance: 68.3
click at [507, 179] on div at bounding box center [478, 392] width 956 height 776
click at [11, 260] on span "expand_more" at bounding box center [8, 259] width 17 height 17
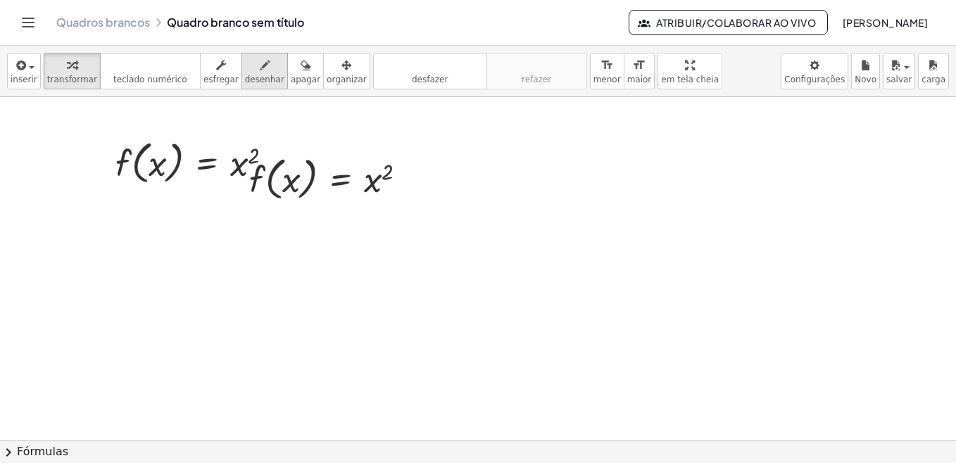
click at [248, 75] on span "desenhar" at bounding box center [264, 80] width 39 height 10
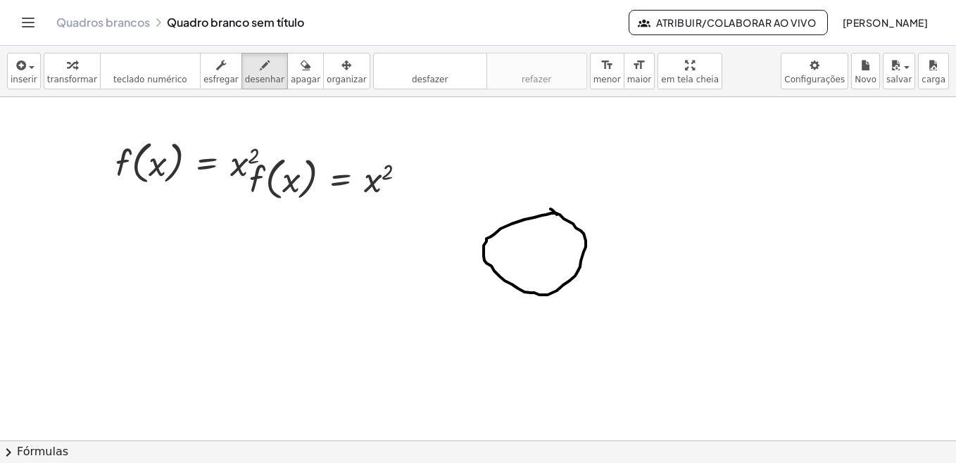
drag, startPoint x: 557, startPoint y: 215, endPoint x: 544, endPoint y: 207, distance: 14.9
click at [542, 208] on div at bounding box center [478, 392] width 956 height 776
click at [291, 80] on span "apagar" at bounding box center [306, 80] width 30 height 10
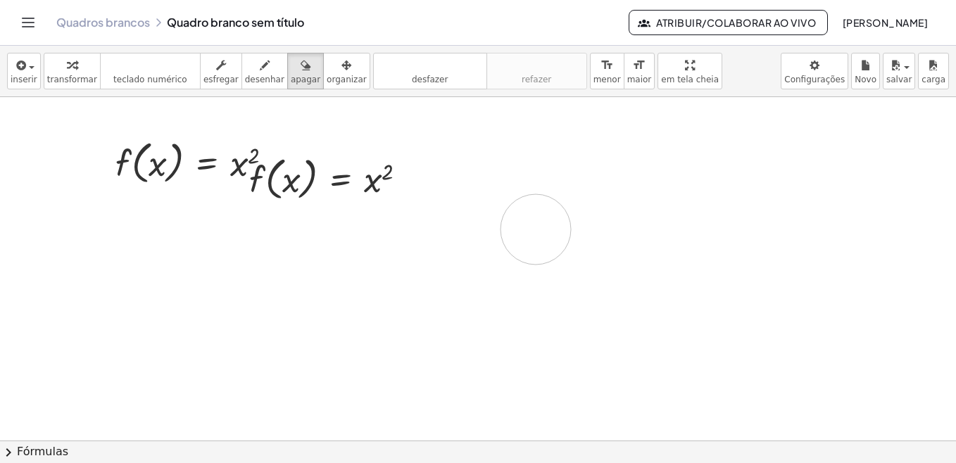
drag, startPoint x: 522, startPoint y: 234, endPoint x: 532, endPoint y: 230, distance: 11.0
click at [534, 230] on div at bounding box center [478, 392] width 956 height 776
click at [365, 196] on div at bounding box center [478, 392] width 956 height 776
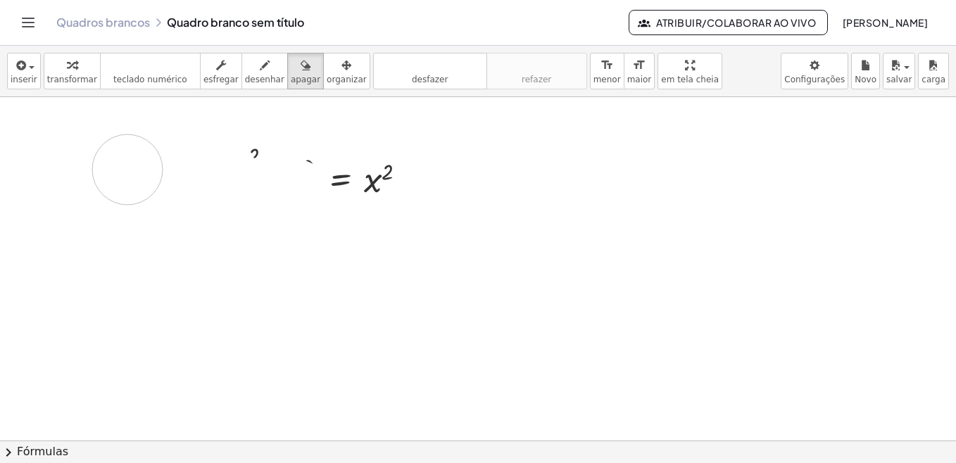
drag, startPoint x: 295, startPoint y: 194, endPoint x: 108, endPoint y: 182, distance: 187.0
click at [116, 169] on div at bounding box center [478, 392] width 956 height 776
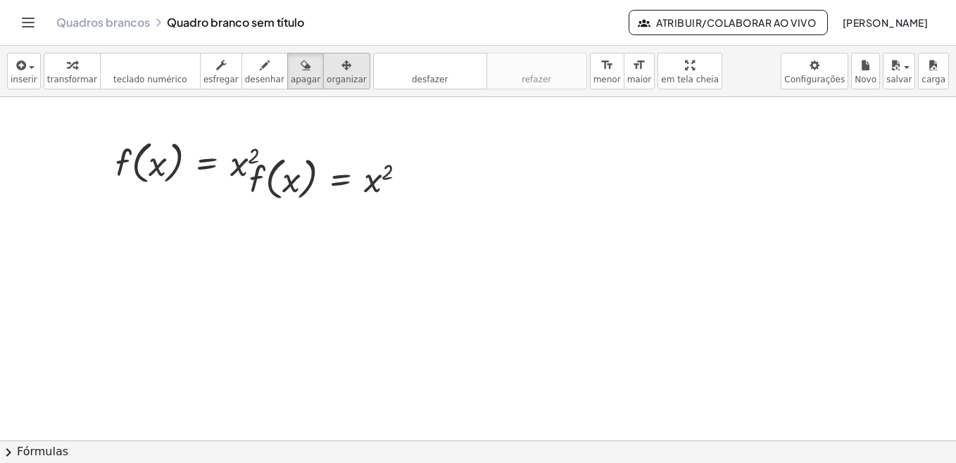
click at [342, 73] on icon "button" at bounding box center [347, 65] width 10 height 17
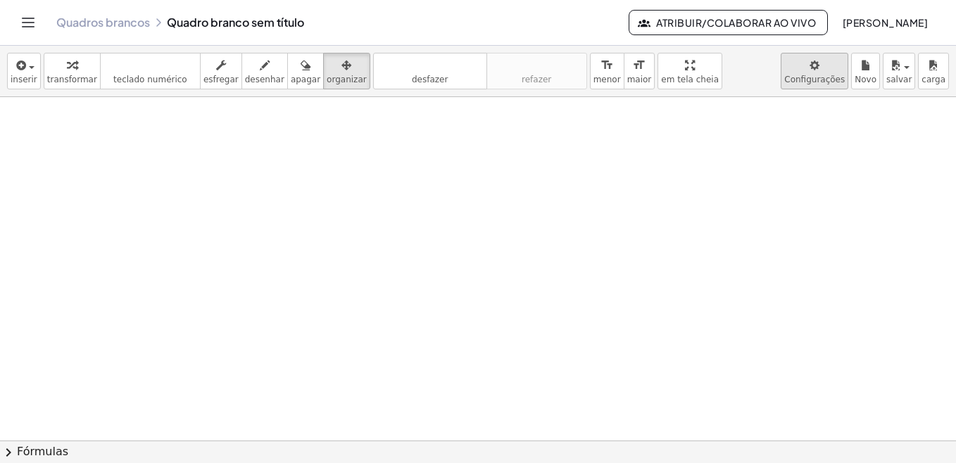
click at [825, 81] on body "Atividades de matemática compreensíveis Começar Banco de Atividades Trabalho At…" at bounding box center [478, 231] width 956 height 463
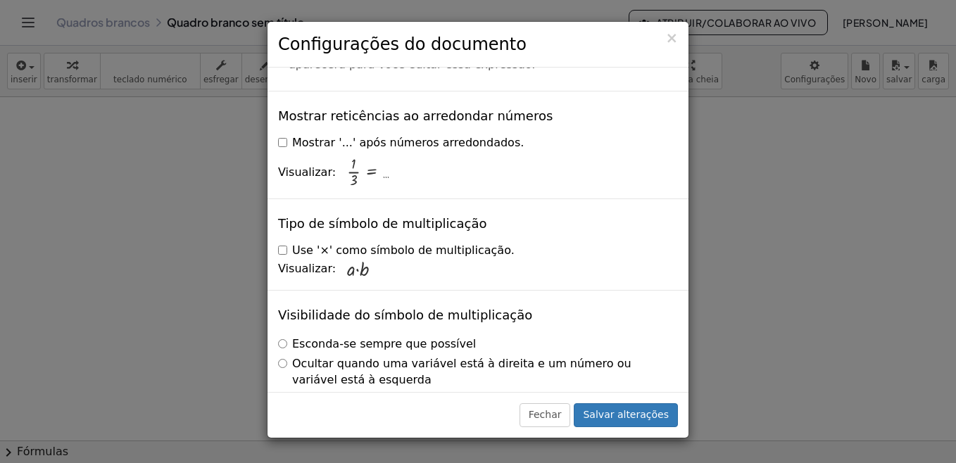
scroll to position [3482, 0]
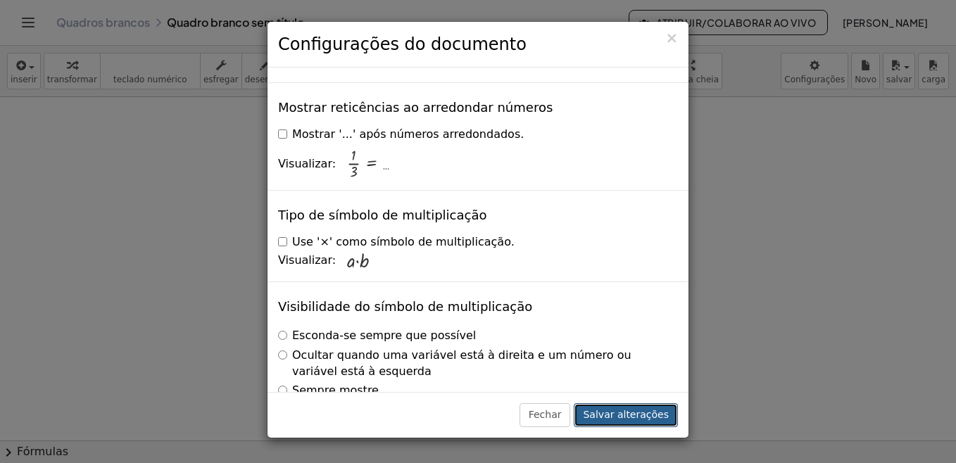
click at [633, 415] on button "Salvar alterações" at bounding box center [626, 415] width 104 height 24
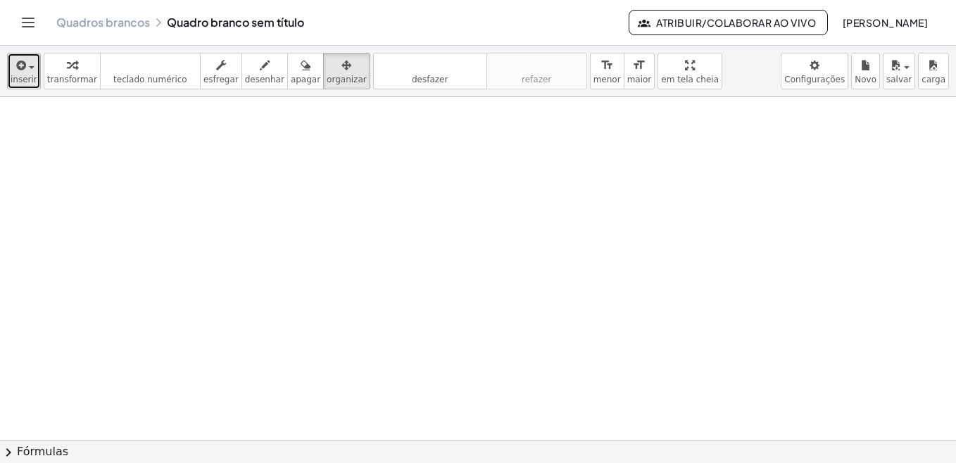
click at [27, 78] on span "inserir" at bounding box center [24, 80] width 27 height 10
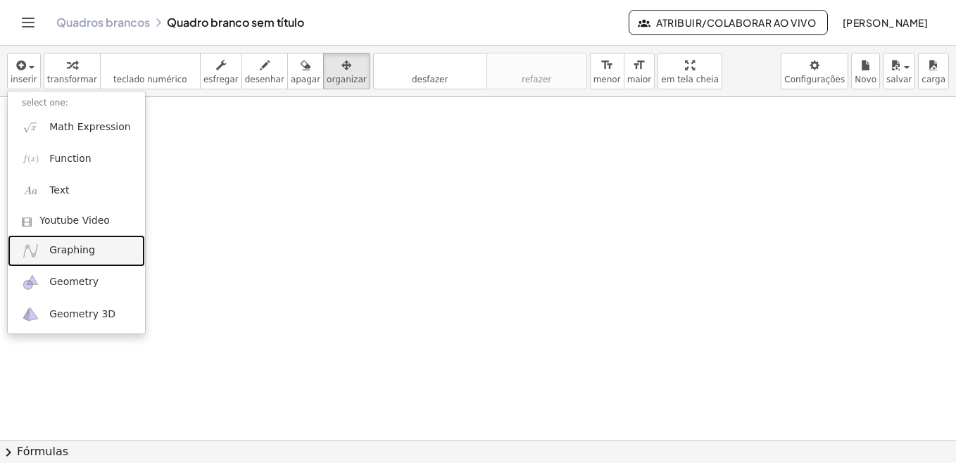
click at [64, 253] on span "Graphing" at bounding box center [72, 251] width 46 height 14
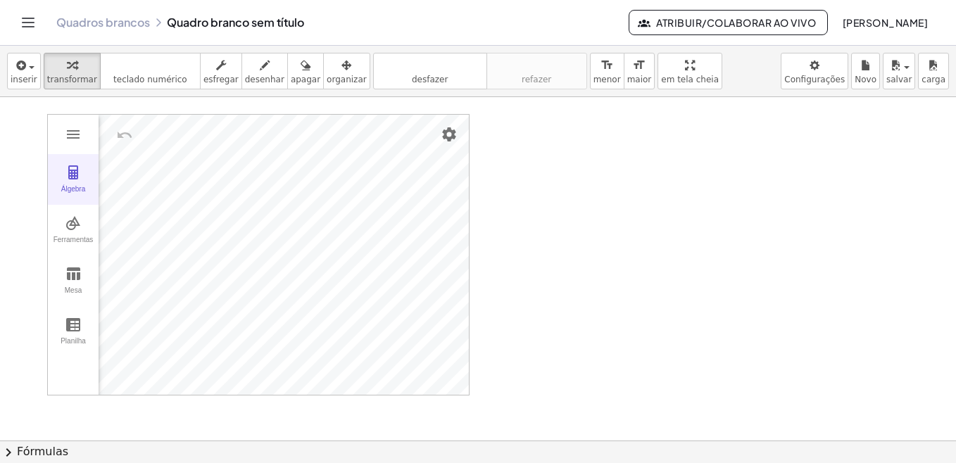
click at [77, 173] on img "Calculadora Gráfica" at bounding box center [73, 172] width 17 height 17
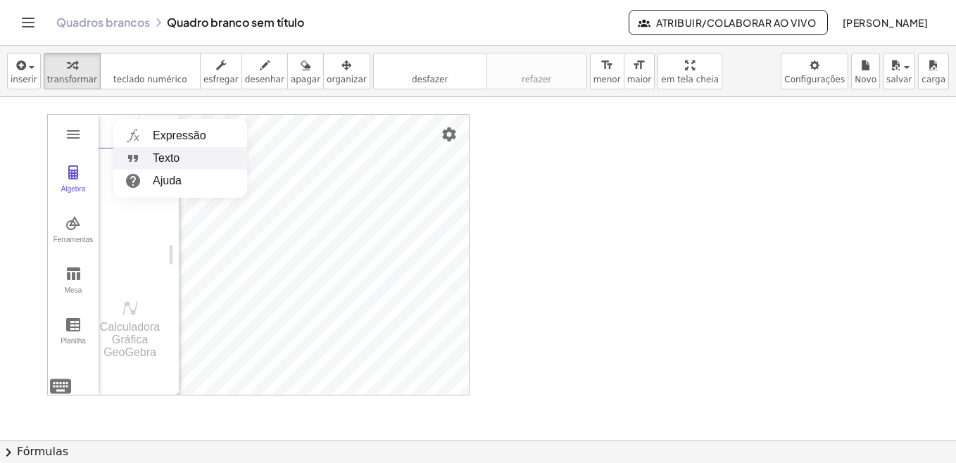
click at [170, 139] on font "Expressão" at bounding box center [180, 136] width 54 height 12
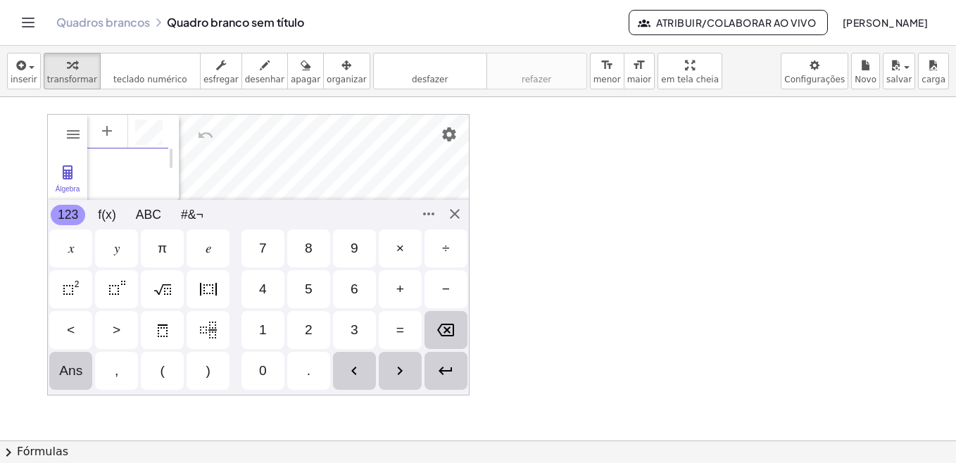
click at [449, 337] on img "Backspace" at bounding box center [445, 330] width 17 height 17
click at [448, 332] on img "Backspace" at bounding box center [445, 330] width 17 height 17
click at [457, 363] on div "Entrar" at bounding box center [446, 371] width 43 height 38
click at [458, 212] on div "Álgebra Ferramentas Mesa Planilha Entrada... Calculadora Gráfica GeoGebra Basic…" at bounding box center [258, 255] width 423 height 282
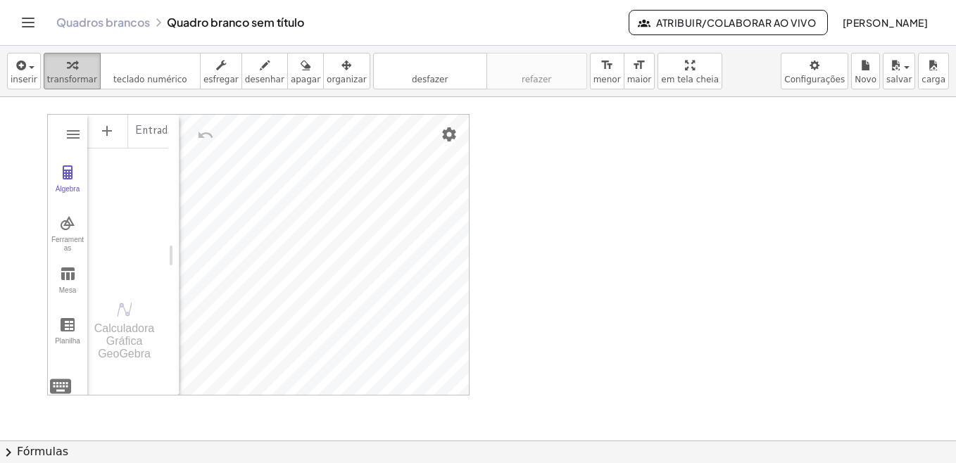
click at [66, 75] on span "transformar" at bounding box center [72, 80] width 50 height 10
click at [451, 134] on img "Configurações" at bounding box center [449, 134] width 17 height 17
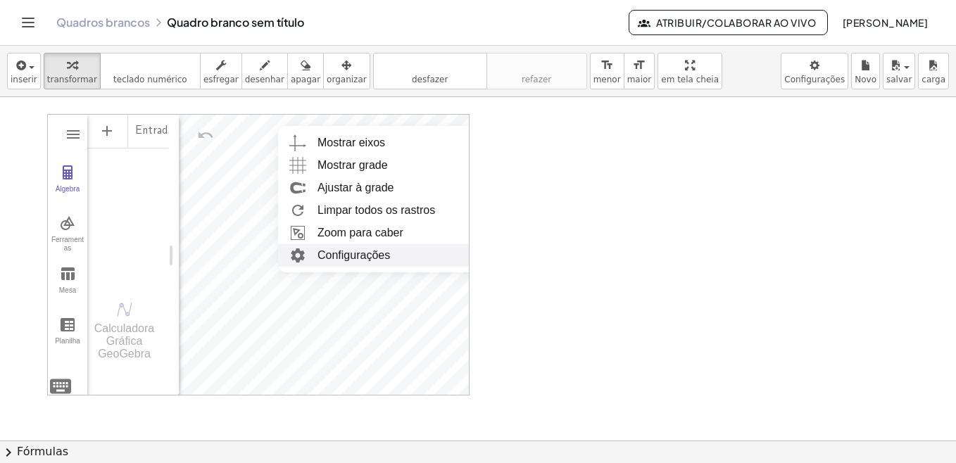
click at [541, 215] on div at bounding box center [478, 392] width 956 height 776
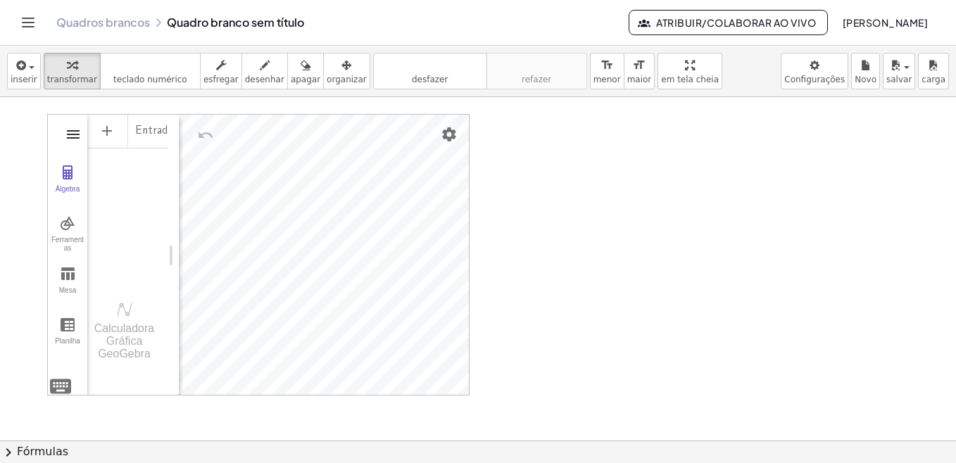
click at [71, 130] on img "Calculadora Gráfica" at bounding box center [73, 134] width 17 height 17
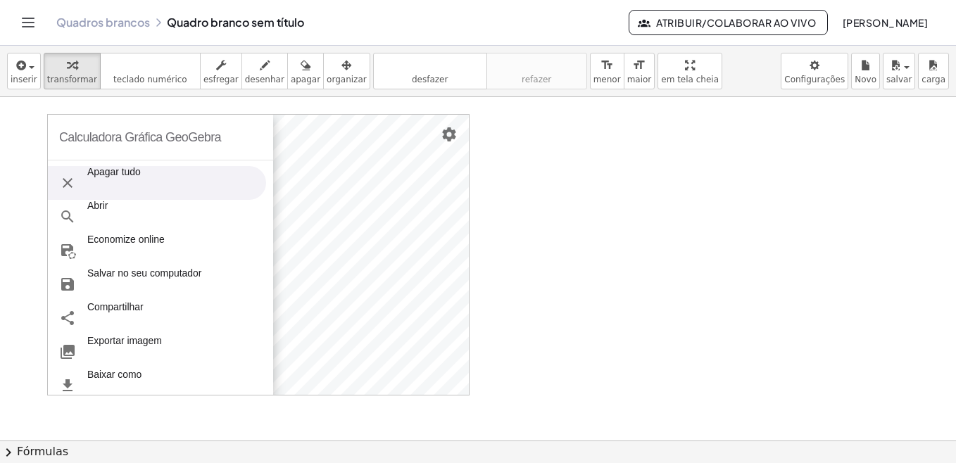
click at [72, 182] on img "Calculadora Gráfica" at bounding box center [67, 183] width 17 height 17
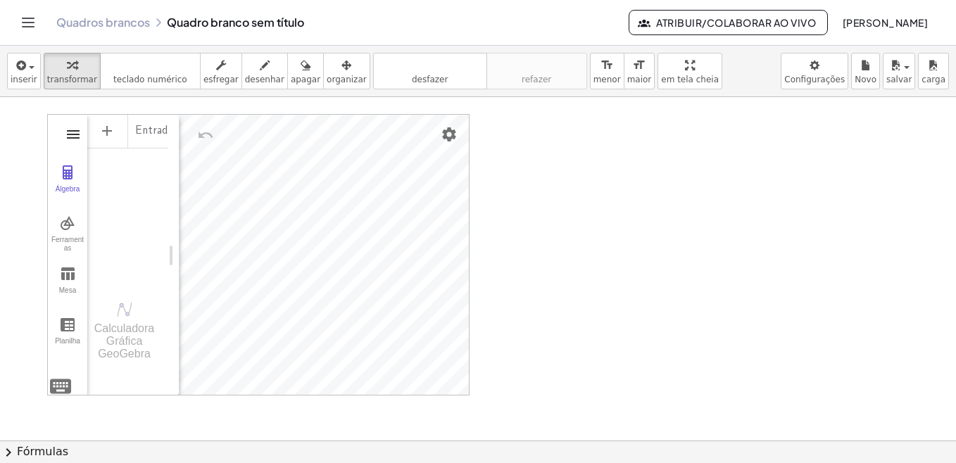
click at [71, 132] on img "Calculadora Gráfica" at bounding box center [73, 134] width 17 height 17
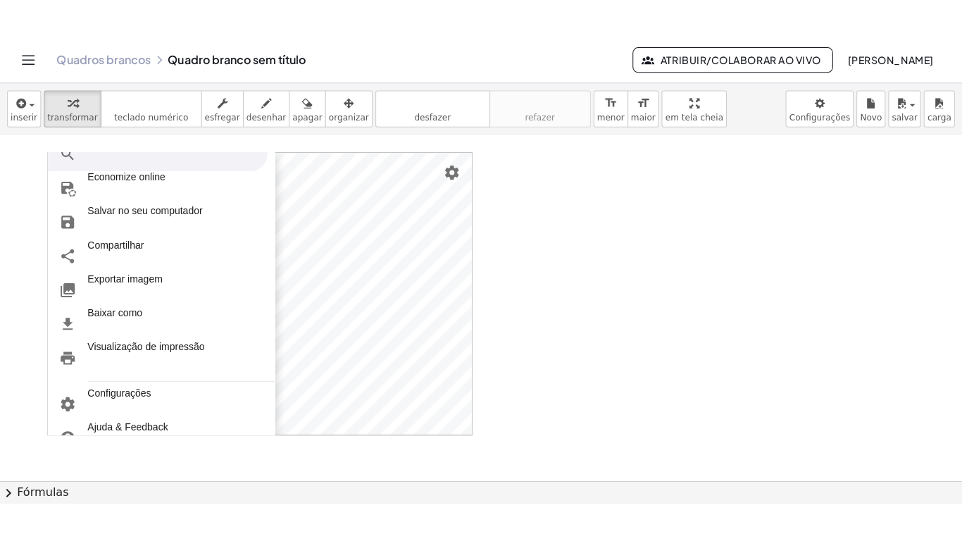
scroll to position [173, 0]
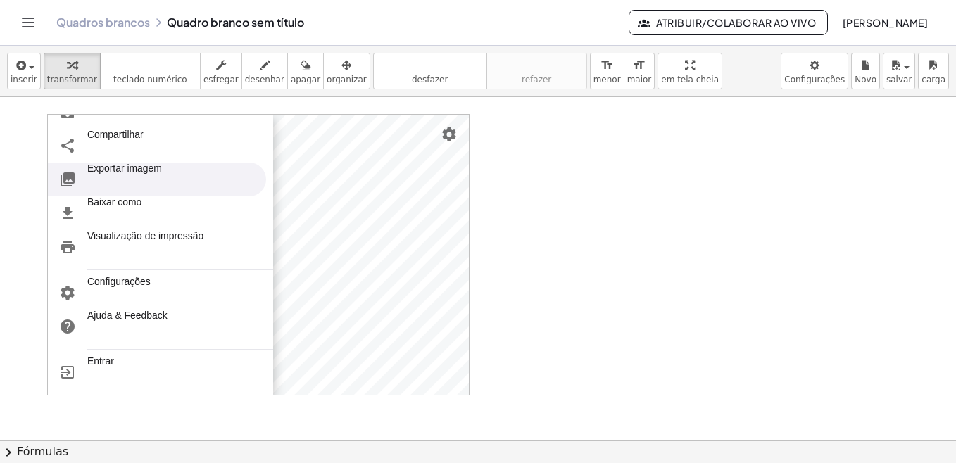
click at [505, 184] on div at bounding box center [478, 392] width 956 height 776
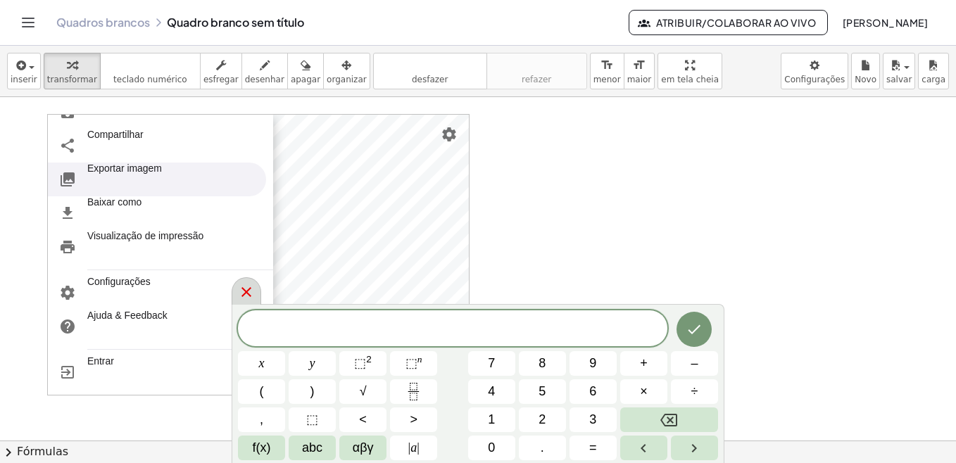
click at [242, 291] on icon at bounding box center [246, 292] width 17 height 17
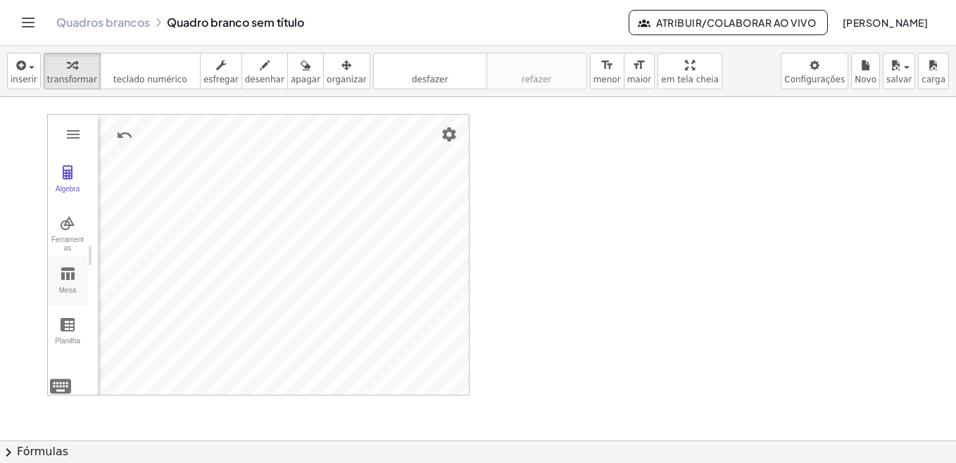
drag, startPoint x: 174, startPoint y: 256, endPoint x: 52, endPoint y: 259, distance: 121.9
click at [71, 283] on button "Mesa" at bounding box center [67, 281] width 39 height 51
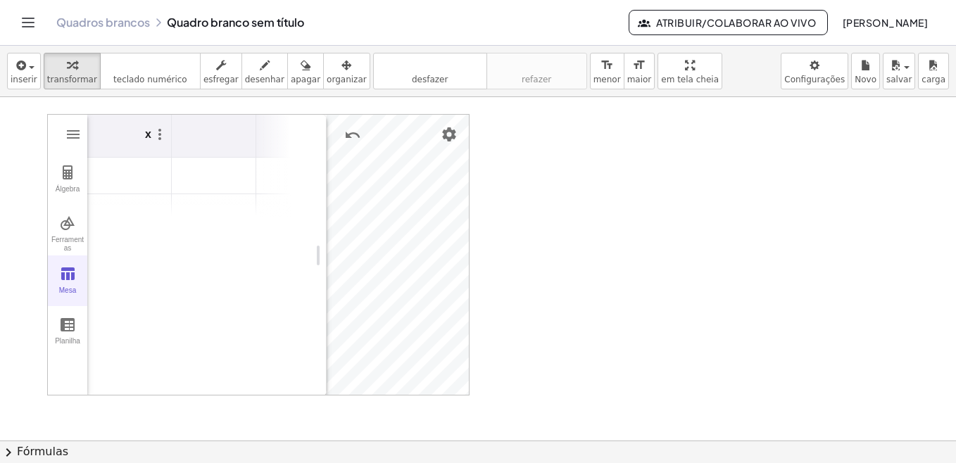
click at [71, 283] on button "Mesa" at bounding box center [67, 281] width 39 height 51
drag, startPoint x: 656, startPoint y: 68, endPoint x: 660, endPoint y: 142, distance: 73.3
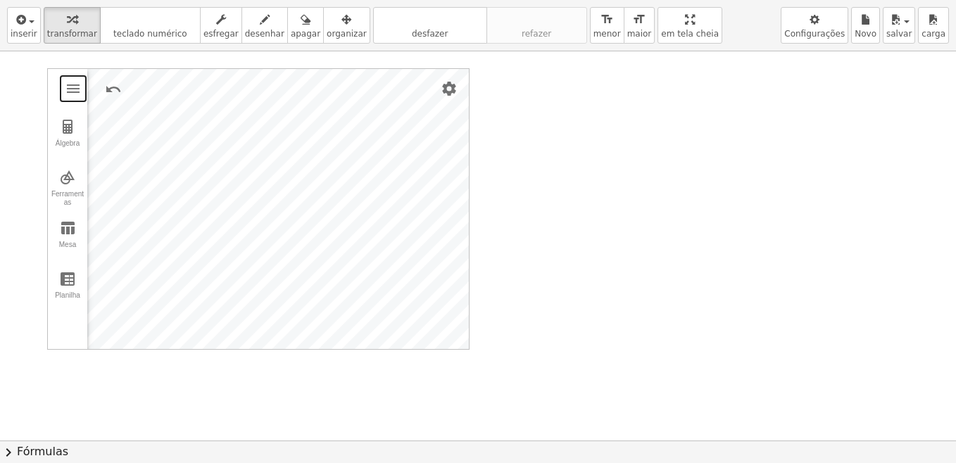
click at [659, 142] on div "inserir select one: Math Expression Function Text Youtube Video Graphing Geomet…" at bounding box center [478, 231] width 956 height 463
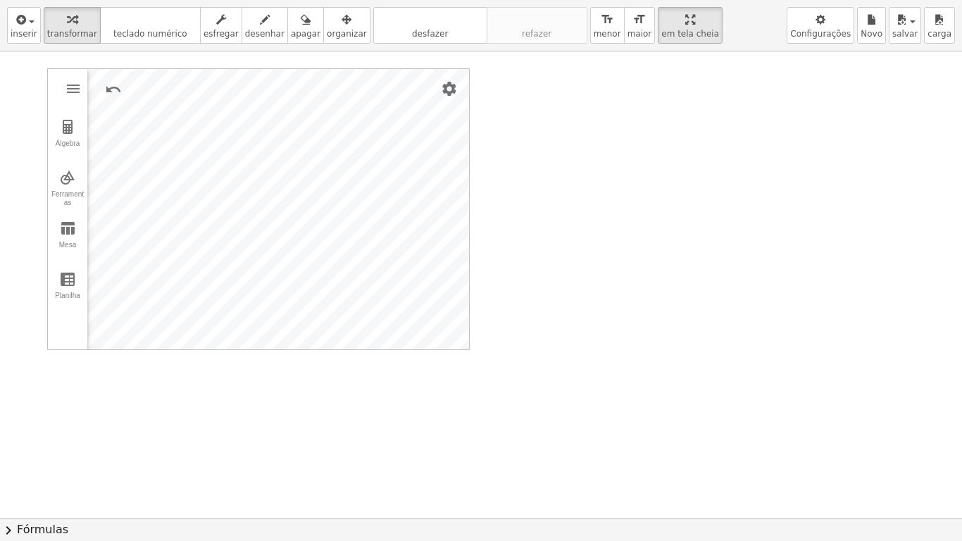
drag, startPoint x: 51, startPoint y: 77, endPoint x: 42, endPoint y: 123, distance: 46.0
click at [42, 123] on div "Calculadora Gráfica GeoGebra Apagar tudo Abrir Economize online Salvar no seu c…" at bounding box center [481, 425] width 962 height 934
click at [68, 25] on icon "button" at bounding box center [72, 19] width 10 height 17
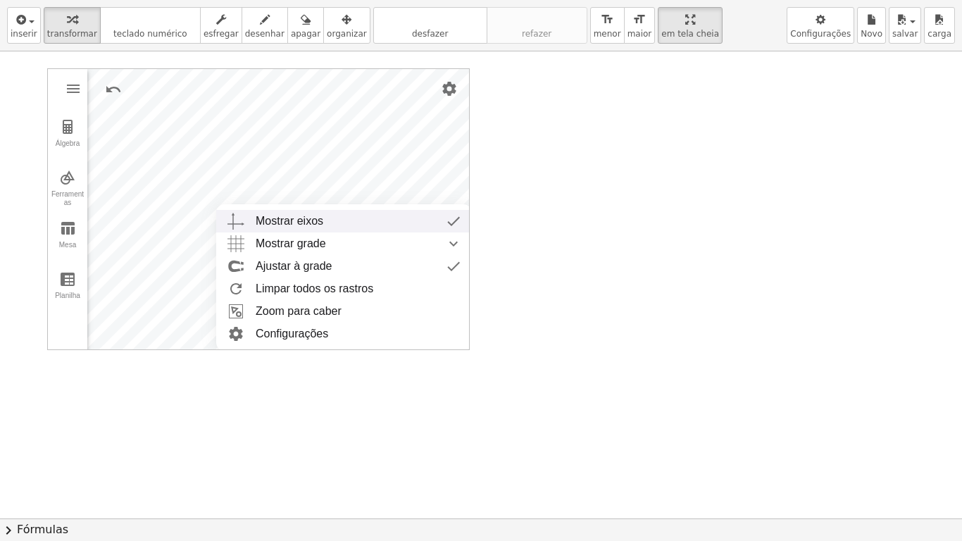
click at [289, 217] on div "Mostrar eixos" at bounding box center [290, 221] width 68 height 23
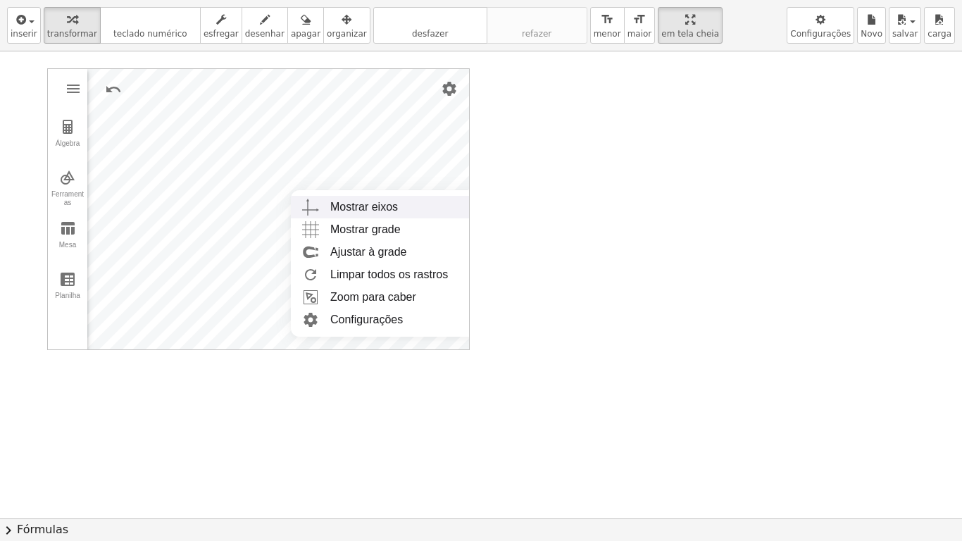
click at [342, 208] on div "Mostrar eixos" at bounding box center [364, 207] width 68 height 23
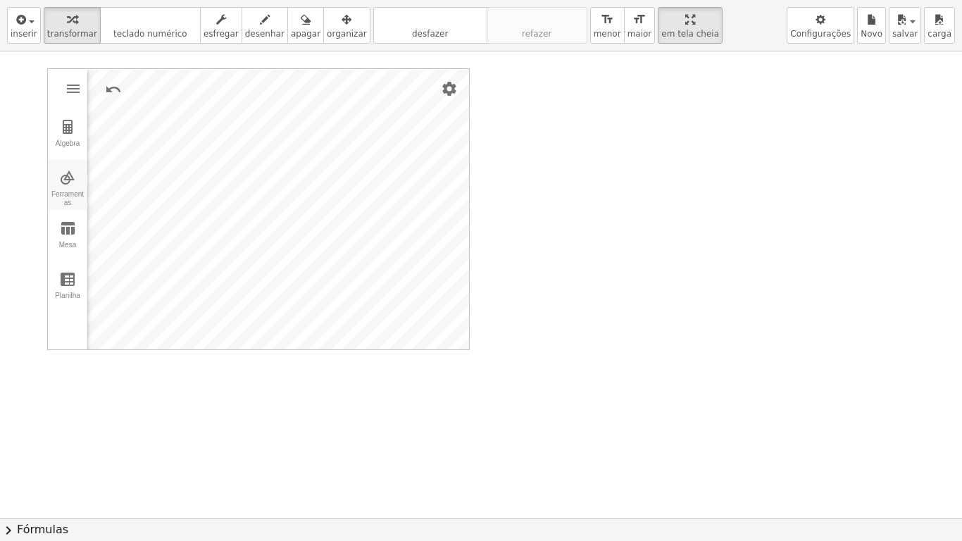
click at [61, 186] on button "Ferramentas" at bounding box center [67, 184] width 39 height 51
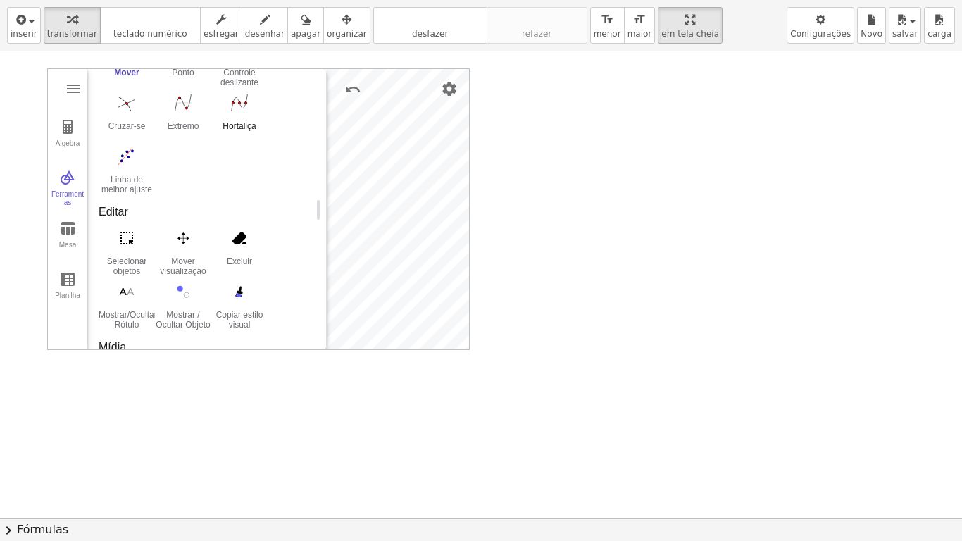
scroll to position [94, 0]
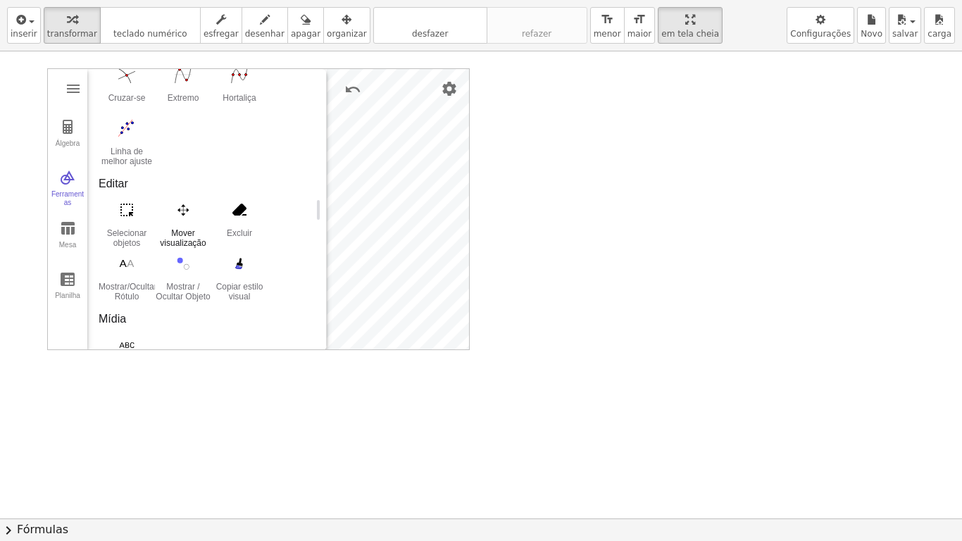
click at [188, 206] on img "Mover visualização de gráficos. Arraste o fundo branco ou o eixo" at bounding box center [183, 210] width 56 height 23
click at [182, 213] on img "Mover visualização de gráficos. Arraste o fundo branco ou o eixo" at bounding box center [183, 210] width 56 height 23
click at [299, 337] on button "Move. Drag or select object" at bounding box center [290, 325] width 34 height 34
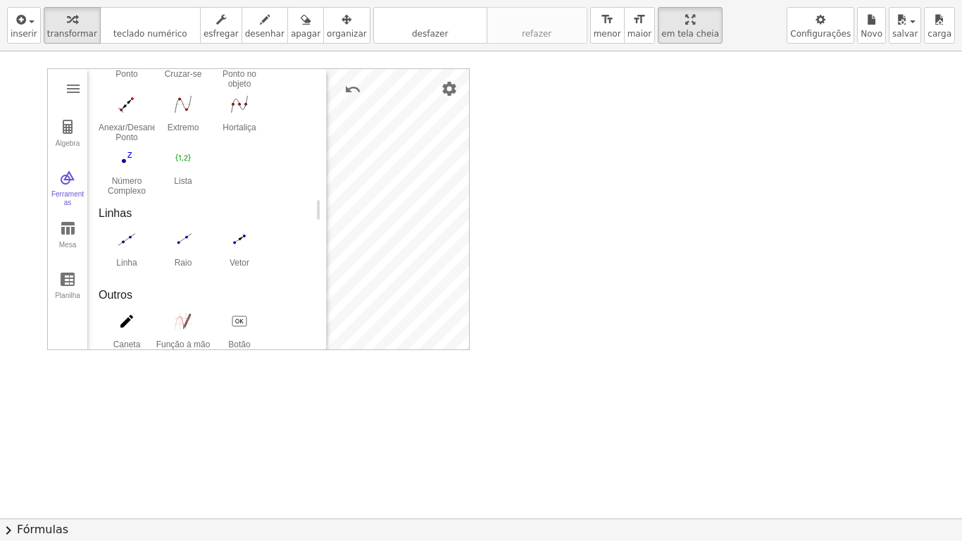
scroll to position [545, 0]
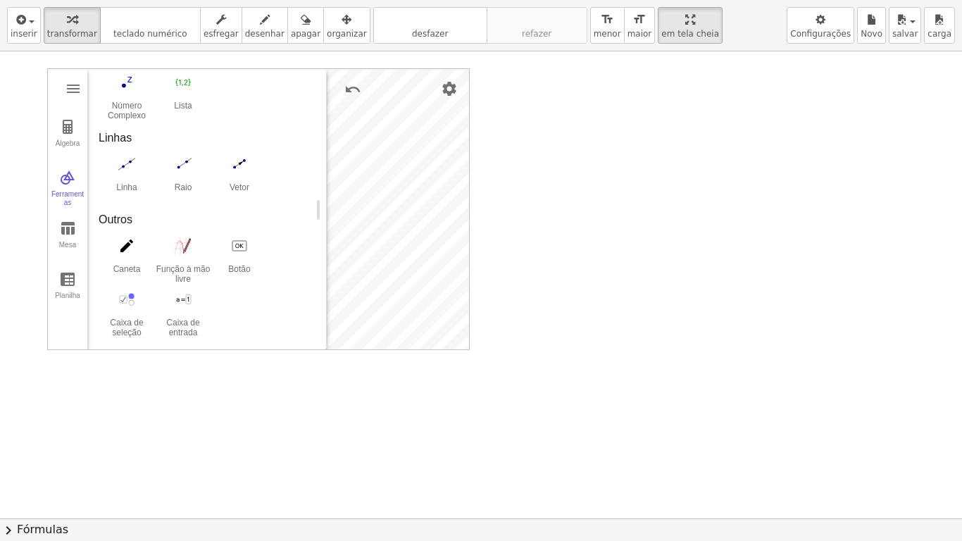
click at [537, 146] on div at bounding box center [481, 425] width 962 height 934
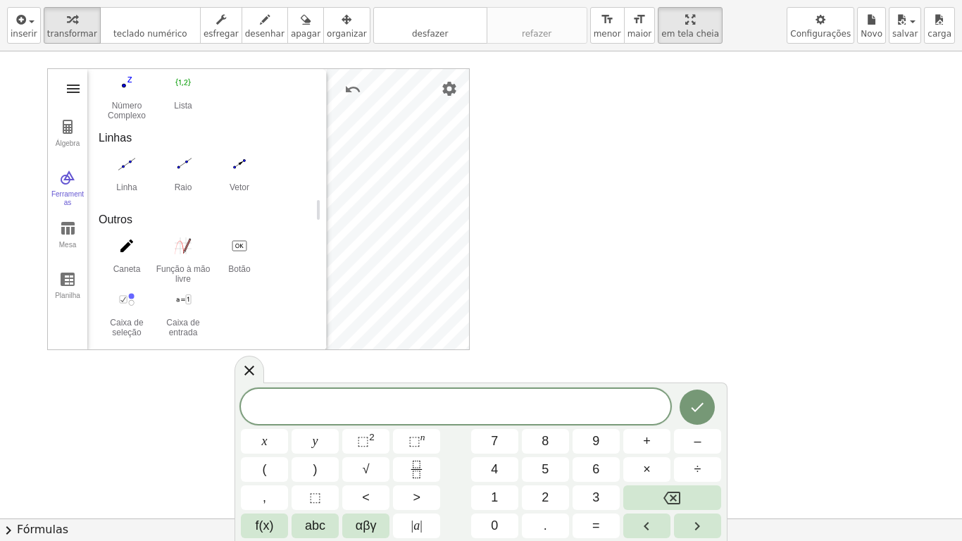
click at [70, 89] on img "Calculadora Gráfica" at bounding box center [73, 88] width 17 height 17
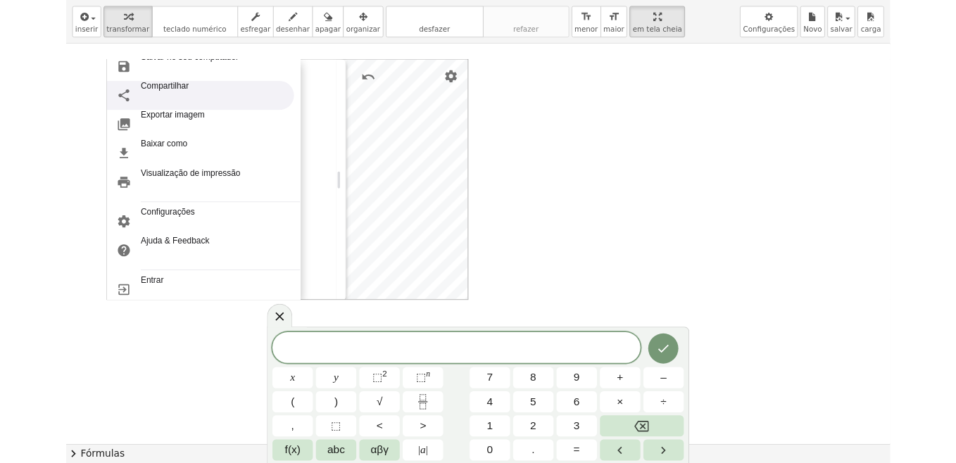
scroll to position [173, 0]
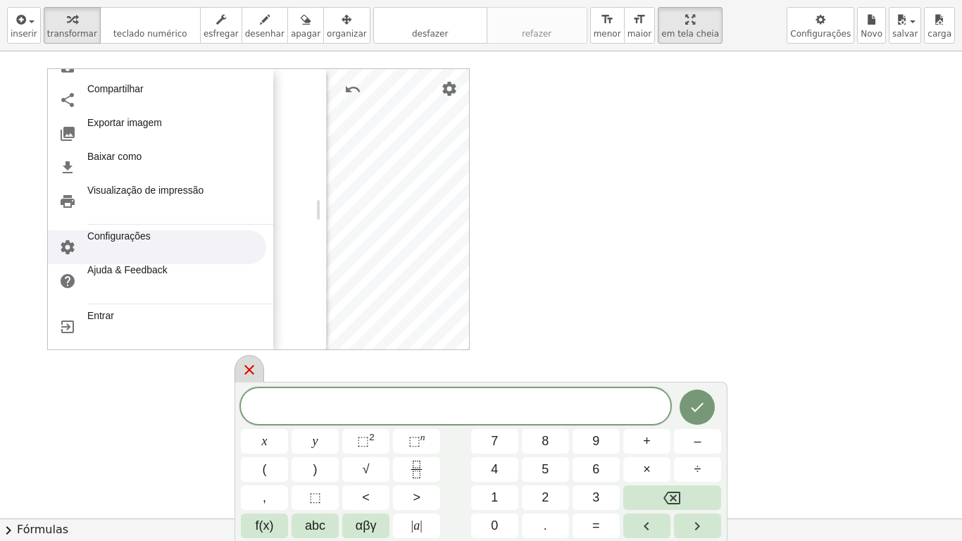
click at [246, 371] on icon at bounding box center [249, 369] width 17 height 17
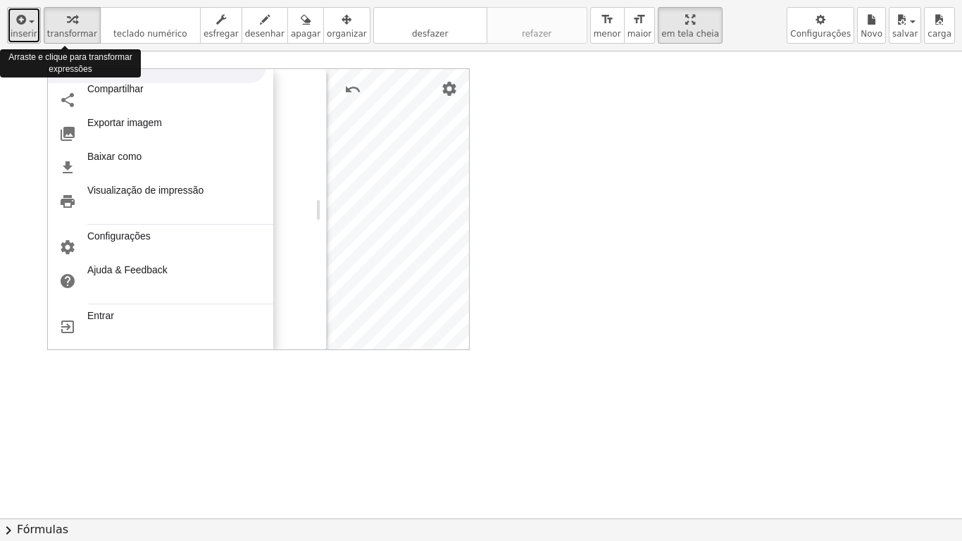
click at [32, 26] on div "button" at bounding box center [24, 19] width 27 height 17
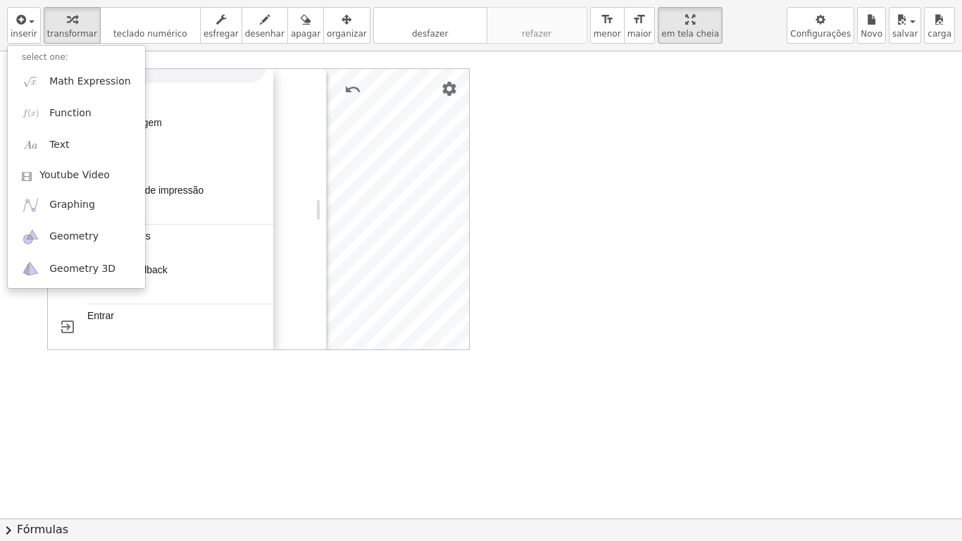
click at [44, 53] on li "select one:" at bounding box center [76, 57] width 137 height 16
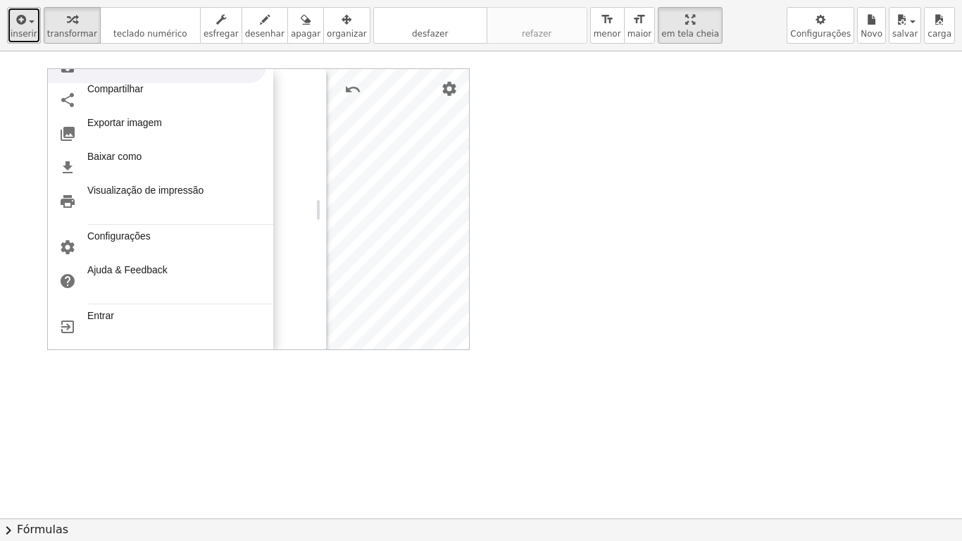
click at [18, 25] on icon "button" at bounding box center [19, 19] width 13 height 17
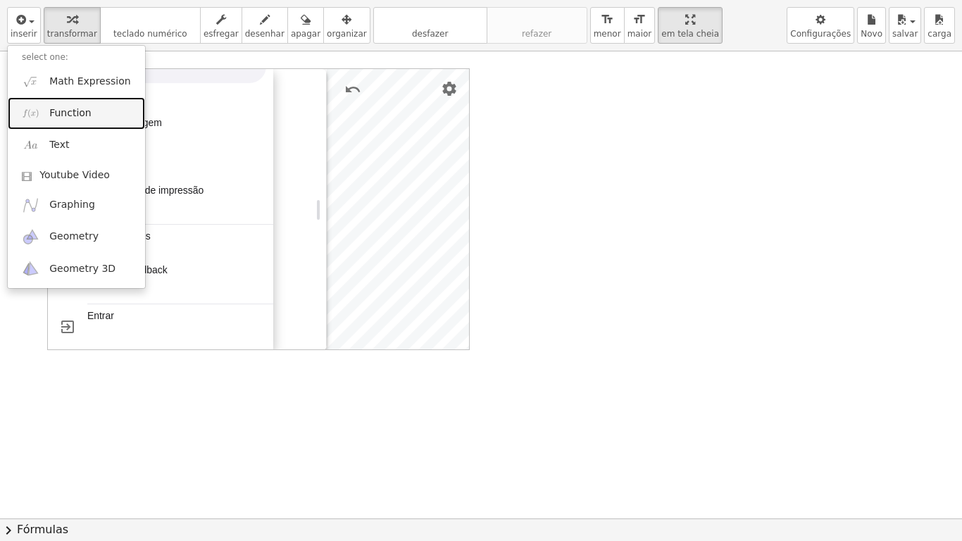
click at [66, 117] on span "Function" at bounding box center [70, 113] width 42 height 14
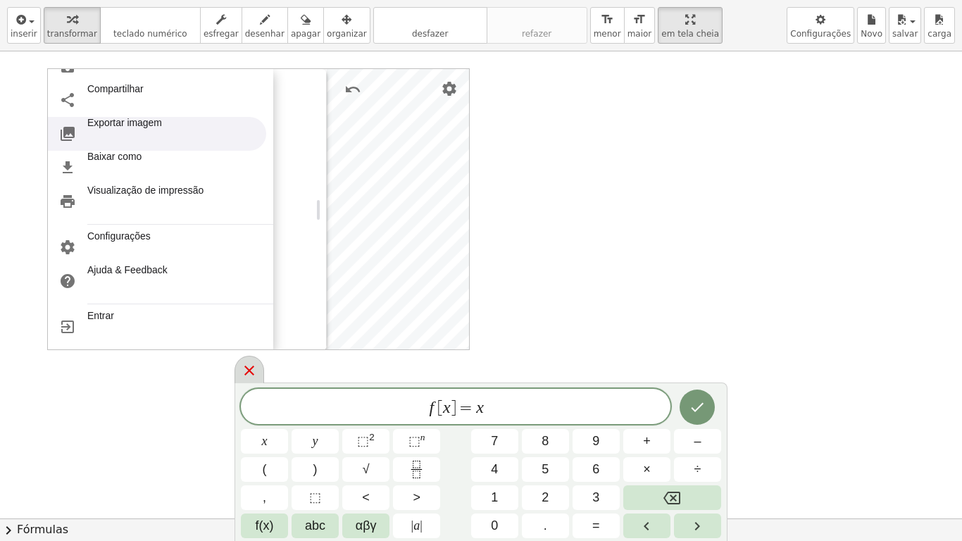
click at [257, 374] on icon at bounding box center [249, 370] width 17 height 17
